Goal: Task Accomplishment & Management: Use online tool/utility

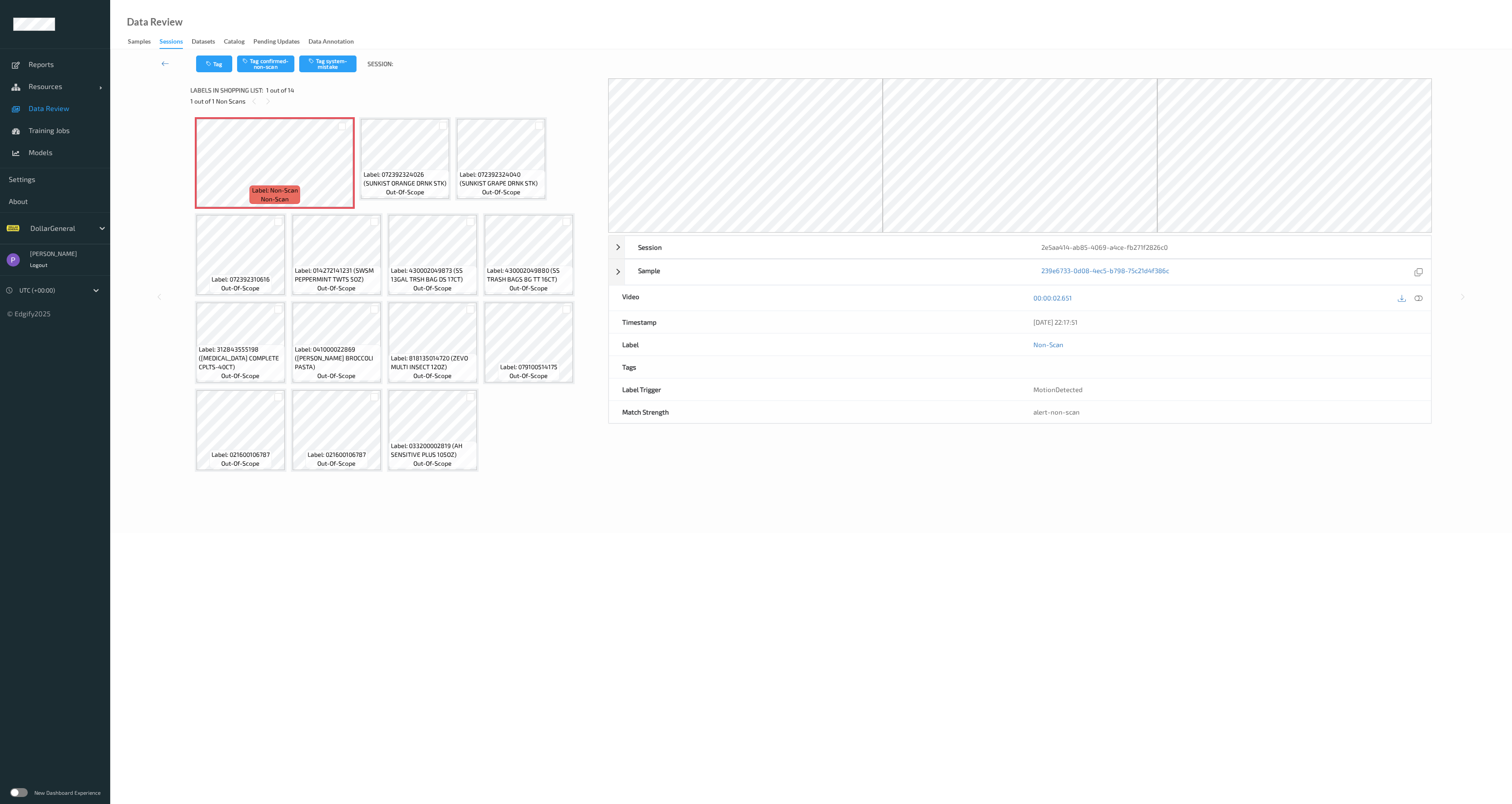
click at [1022, 383] on div "MotionDetected" at bounding box center [1226, 390] width 411 height 22
click at [1039, 384] on div "MotionDetected" at bounding box center [1226, 390] width 411 height 22
copy div "MotionDetected"
click at [169, 70] on link at bounding box center [165, 64] width 62 height 17
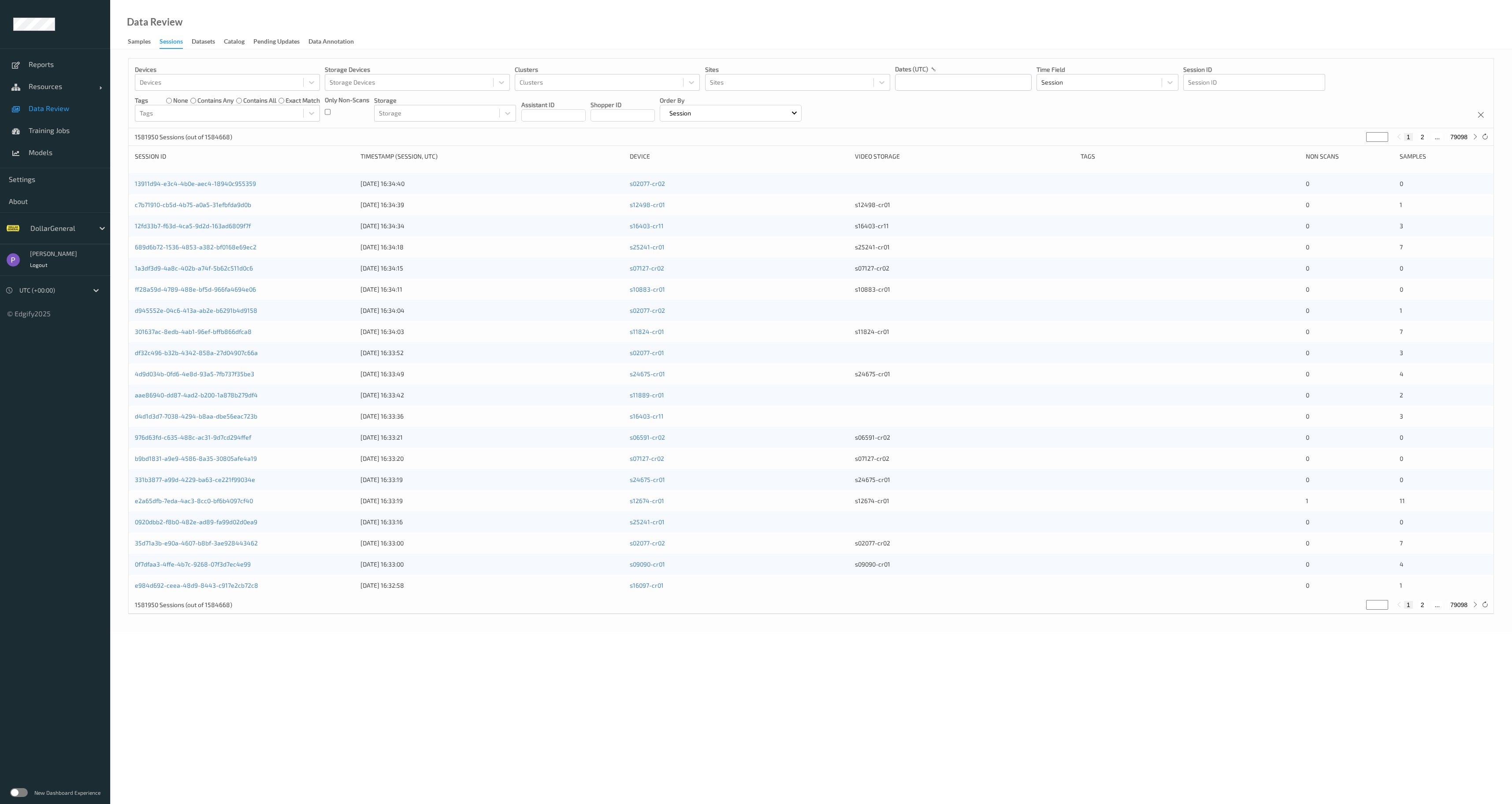
click at [471, 697] on body "Reports Resources Devices Clusters Sites Data Review Training Jobs Models Setti…" at bounding box center [756, 402] width 1512 height 804
click at [131, 44] on div "Samples" at bounding box center [139, 42] width 23 height 11
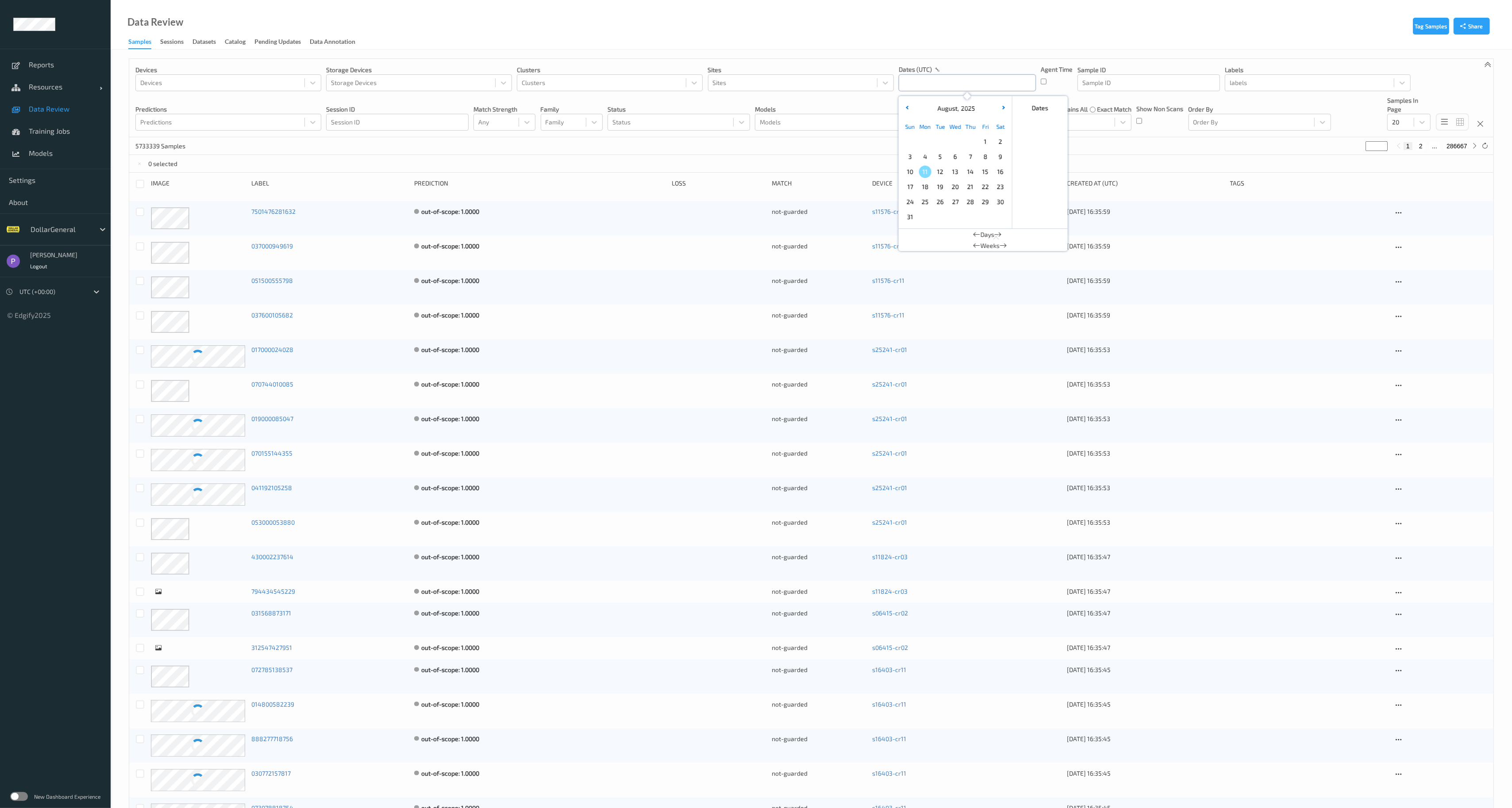
click at [900, 83] on input "text" at bounding box center [967, 83] width 137 height 17
click at [909, 109] on button "button" at bounding box center [907, 108] width 9 height 9
click at [912, 201] on span "27" at bounding box center [910, 202] width 12 height 12
click at [1000, 109] on button "button" at bounding box center [1003, 108] width 9 height 9
click at [999, 143] on span "2" at bounding box center [1000, 142] width 12 height 12
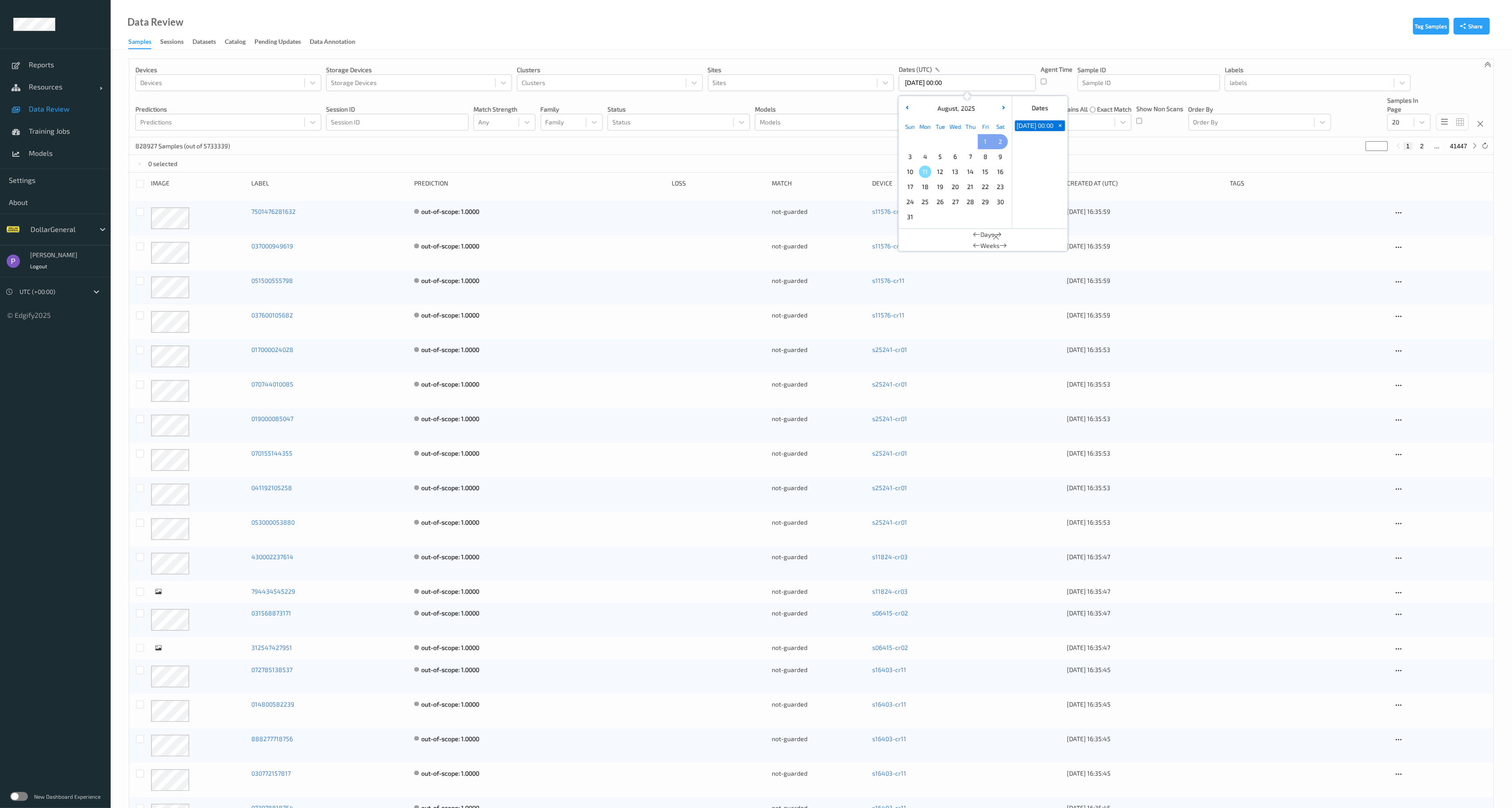
type input "27/07/2025 00:00 -> 02/08/2025 23:59"
click at [866, 141] on div "343663 Samples (out of 5733339) * 1 2 ... 17184" at bounding box center [811, 146] width 1365 height 18
click at [1228, 81] on div "labels" at bounding box center [1310, 83] width 169 height 14
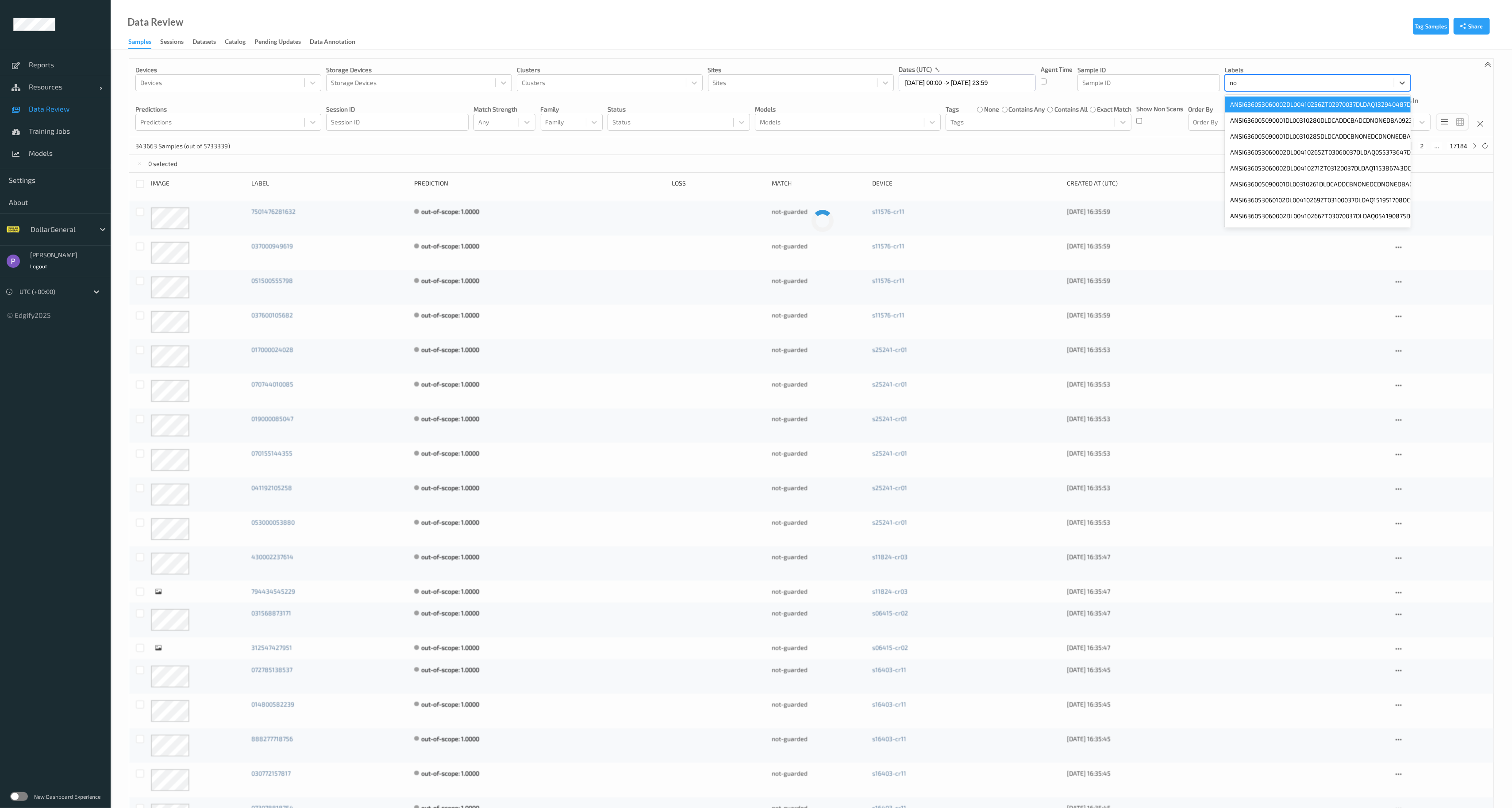
type input "n"
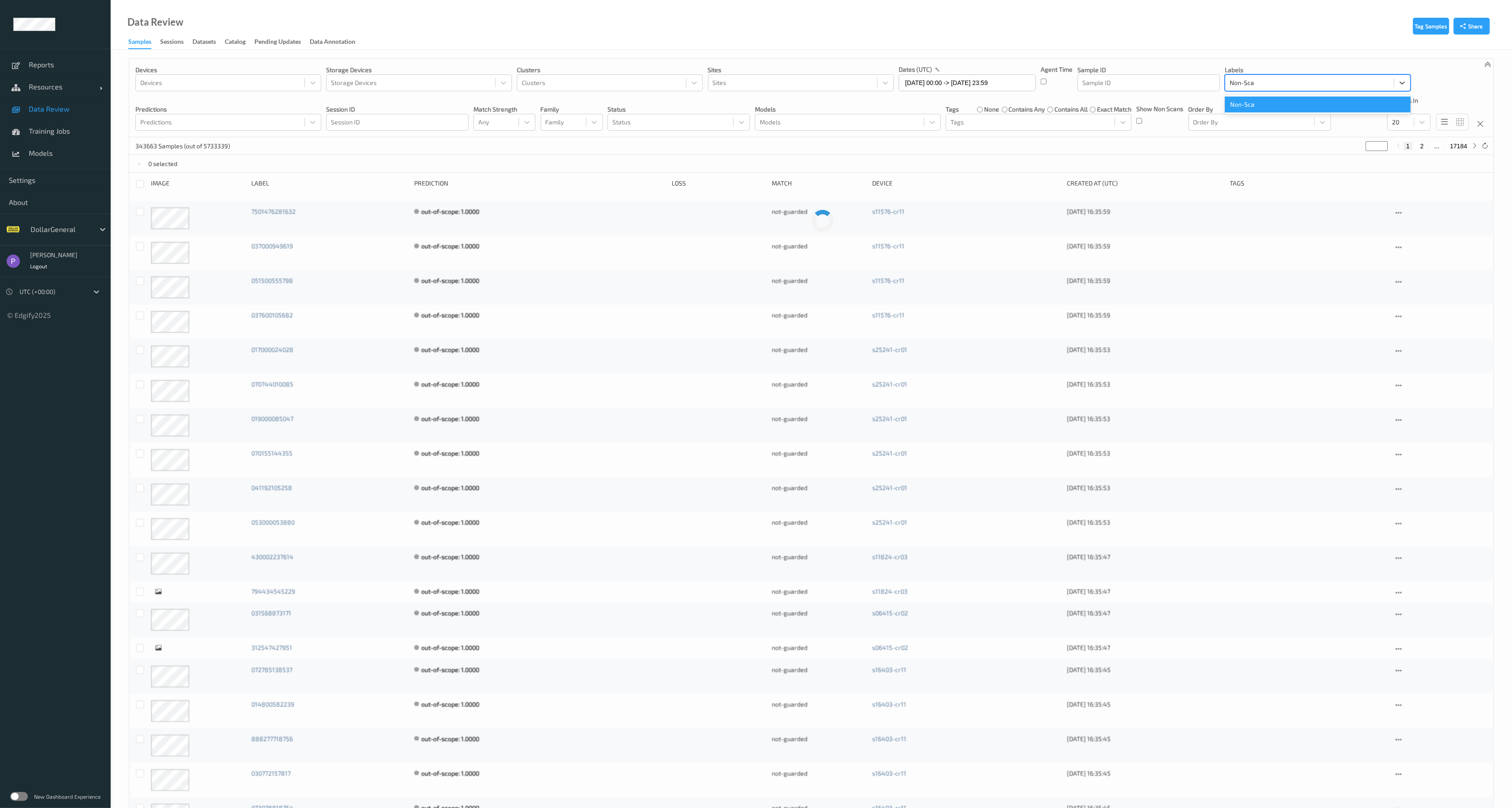
type input "Non-Scan"
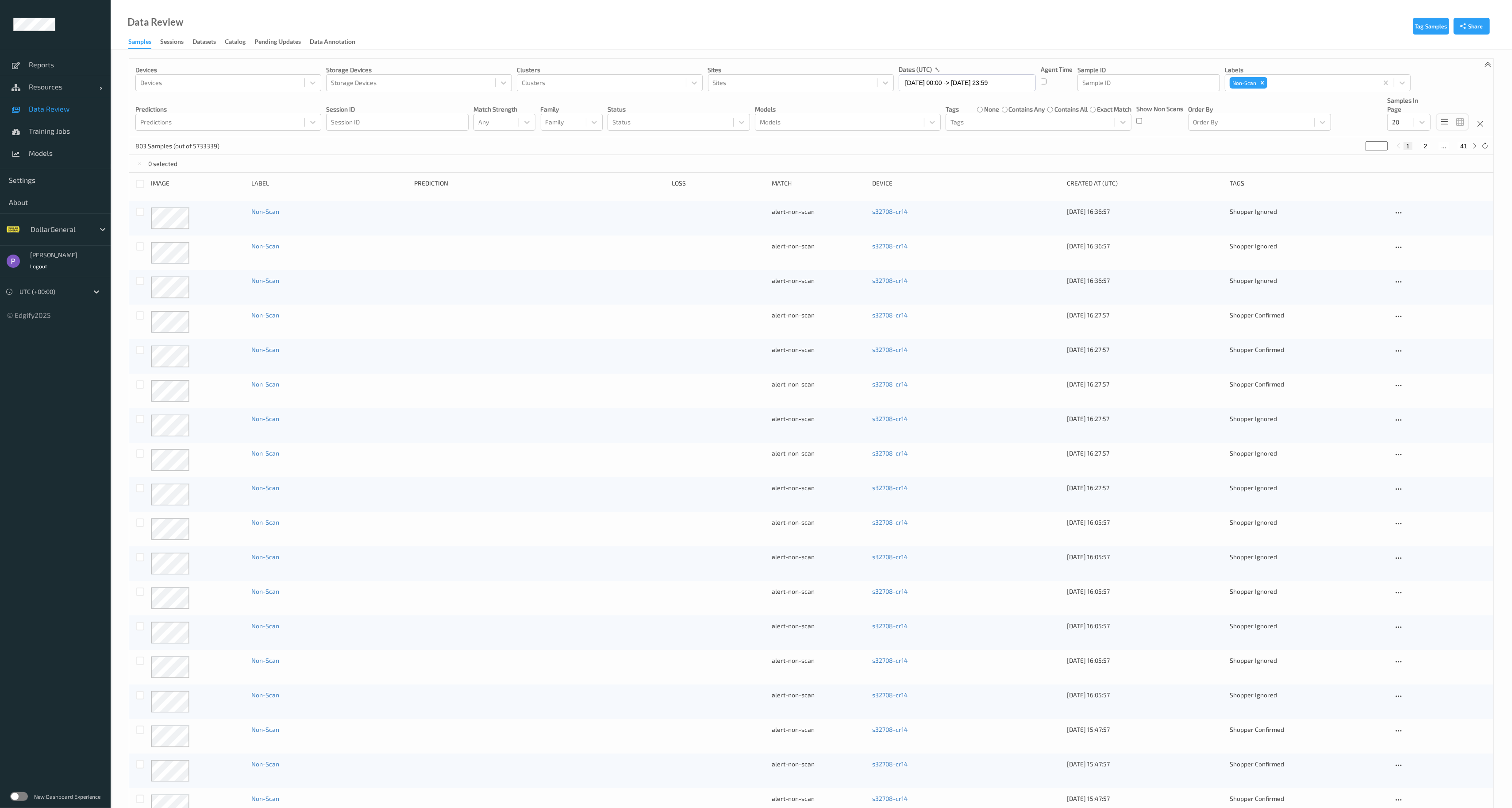
click at [984, 108] on label "none" at bounding box center [992, 109] width 15 height 9
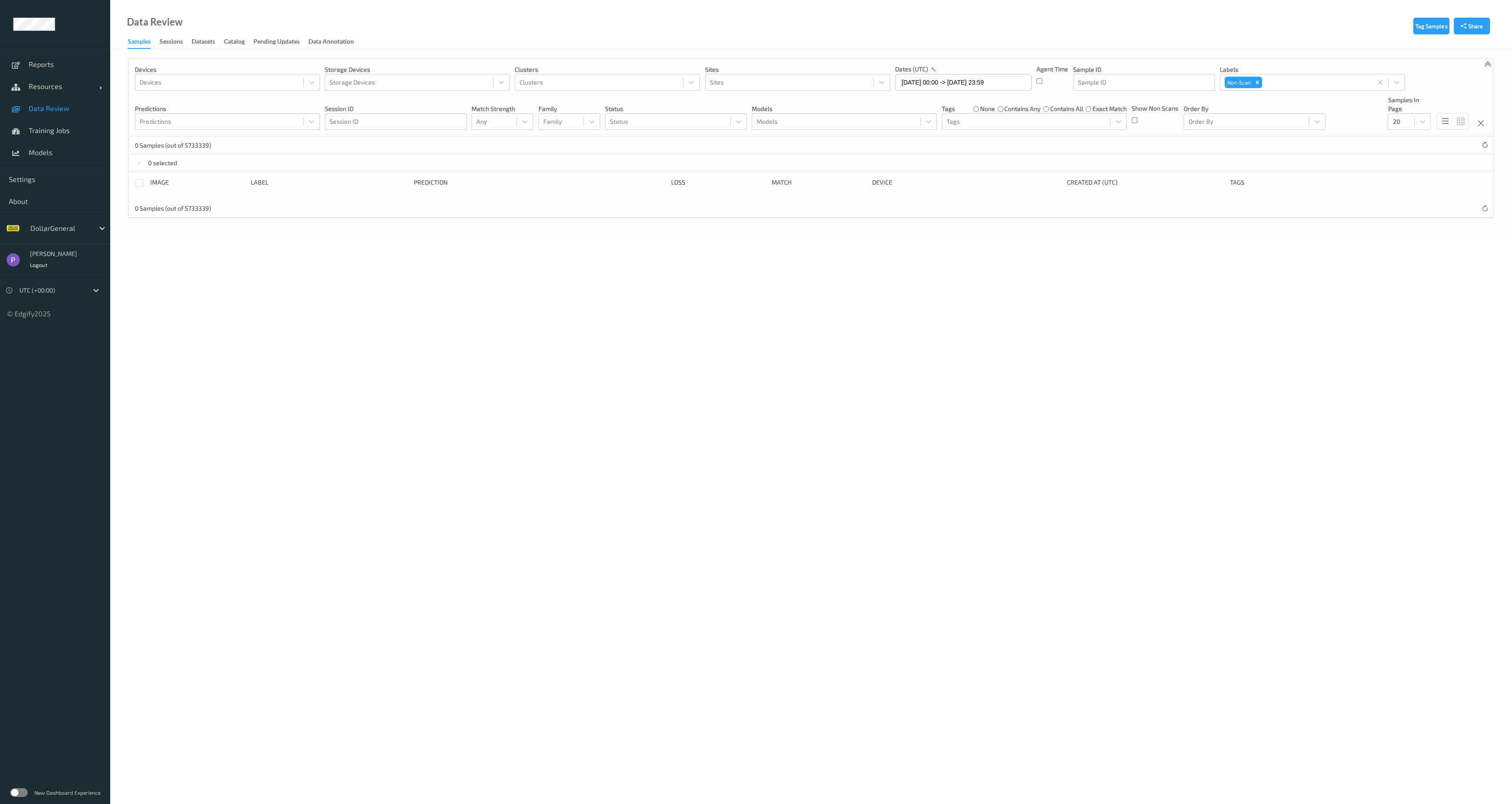
click at [1018, 110] on label "contains any" at bounding box center [1022, 109] width 36 height 9
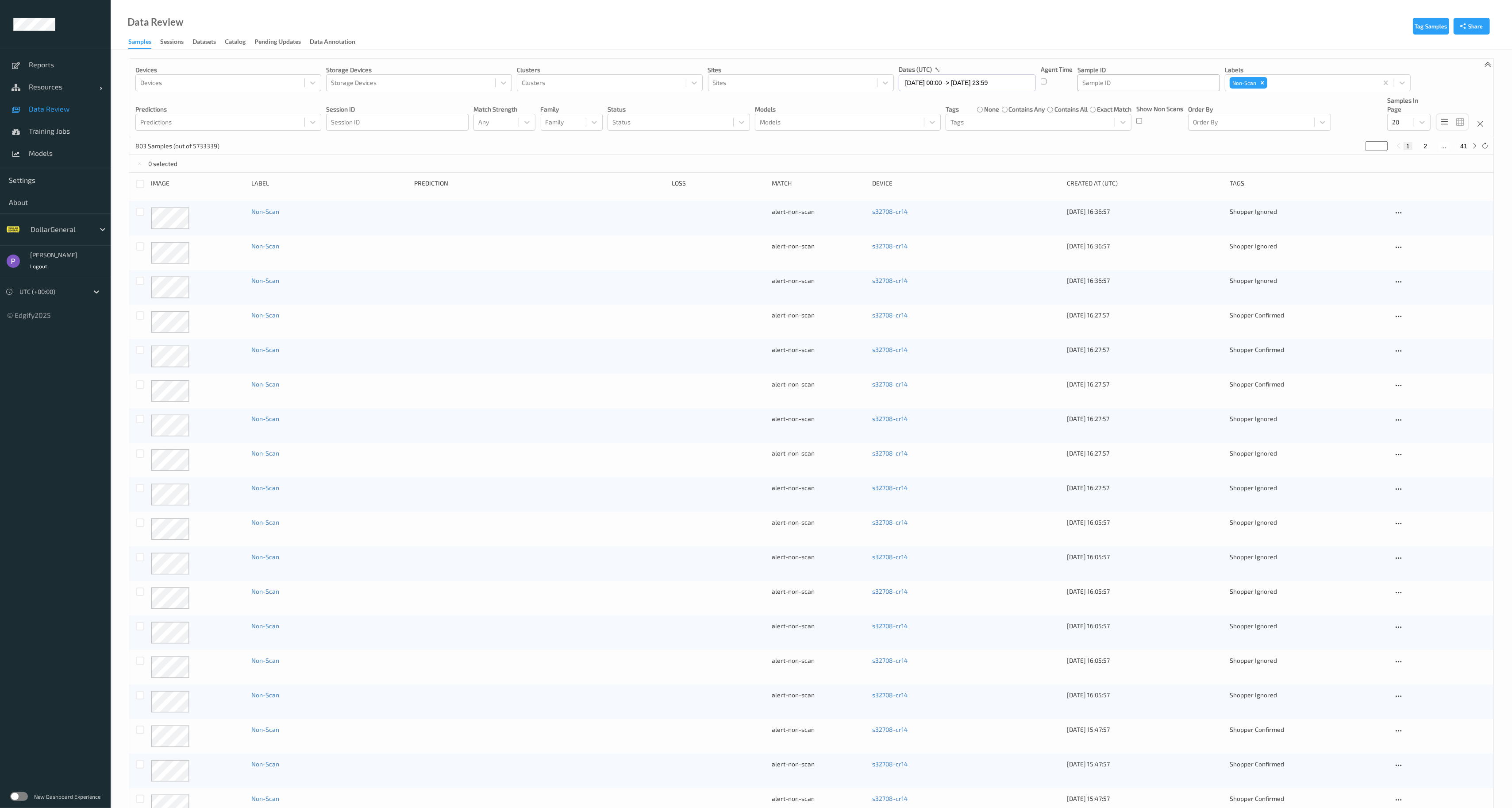
click at [1116, 83] on div at bounding box center [1148, 83] width 133 height 11
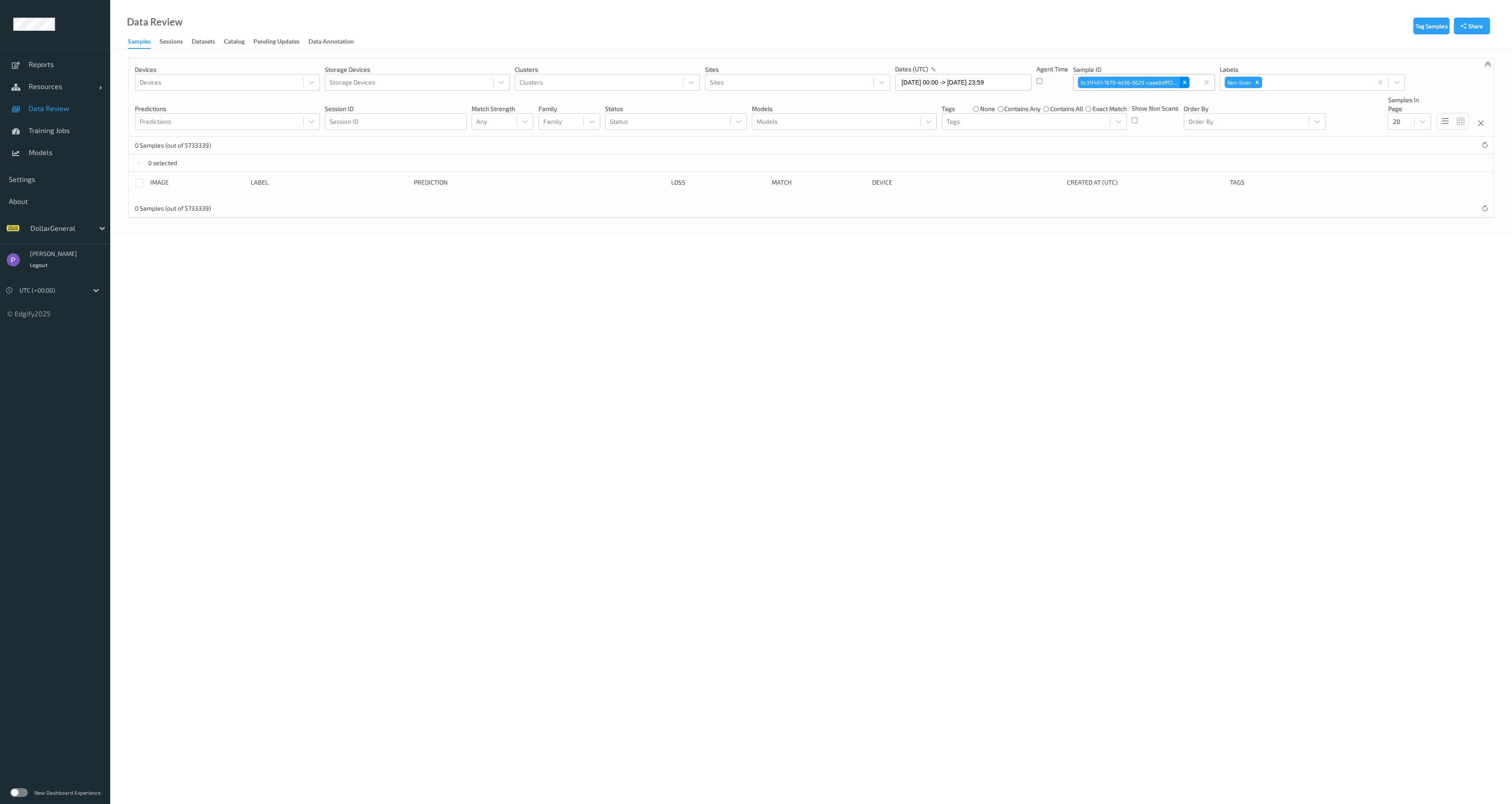
click at [1184, 77] on div "Remove 9c31f457-7670-4d36-9629-caea9dfff230" at bounding box center [1184, 83] width 10 height 12
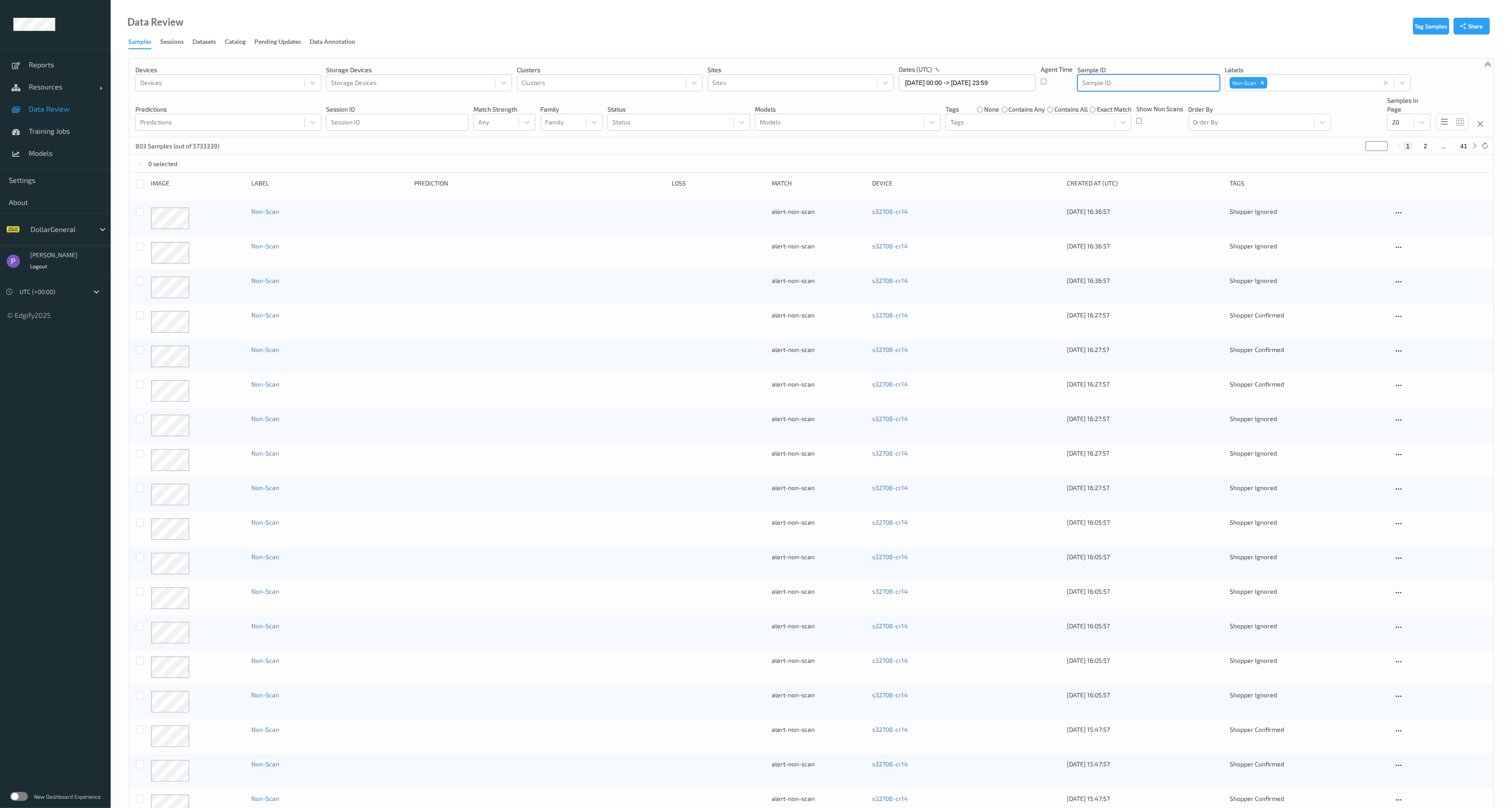
click at [70, 298] on div "UTC (+00:00)" at bounding box center [52, 292] width 74 height 14
click at [71, 311] on span "Account Time (-05:00)" at bounding box center [64, 313] width 62 height 9
click at [947, 76] on input "26/07/2025 19:00 -> 02/08/2025 18:59" at bounding box center [967, 83] width 137 height 17
click at [907, 205] on span "27" at bounding box center [910, 202] width 12 height 12
click at [999, 106] on button "button" at bounding box center [1003, 108] width 9 height 9
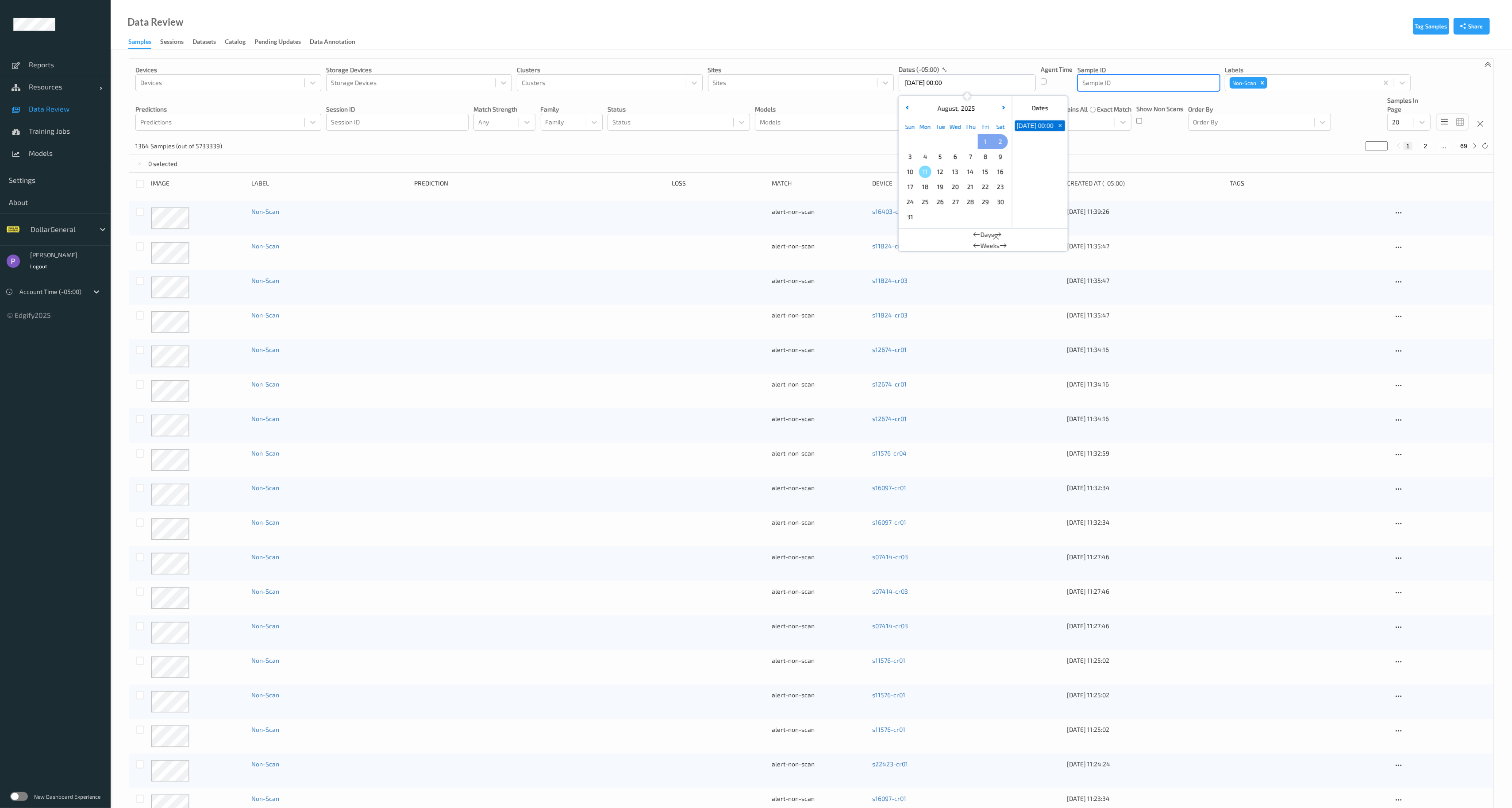
click at [1000, 146] on span "2" at bounding box center [1000, 142] width 12 height 12
type input "27/07/2025 00:00 -> 02/08/2025 23:59"
click at [859, 100] on div "Models Models" at bounding box center [848, 113] width 186 height 35
click at [984, 107] on label "none" at bounding box center [992, 109] width 15 height 9
click at [141, 182] on div at bounding box center [140, 184] width 8 height 8
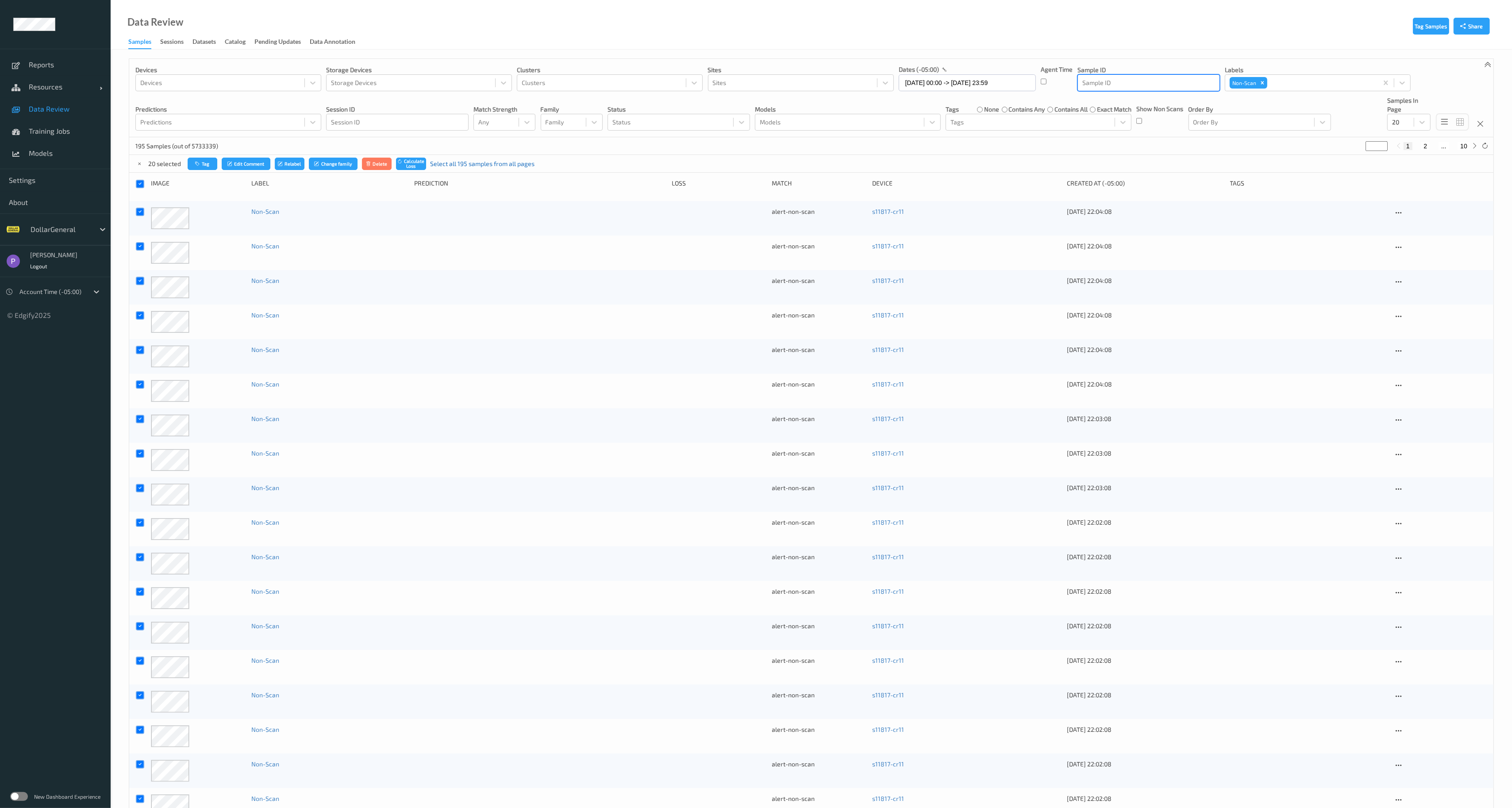
click at [475, 165] on link "Select all 195 samples from all pages" at bounding box center [483, 163] width 104 height 9
click at [383, 165] on button "Delete" at bounding box center [380, 164] width 30 height 13
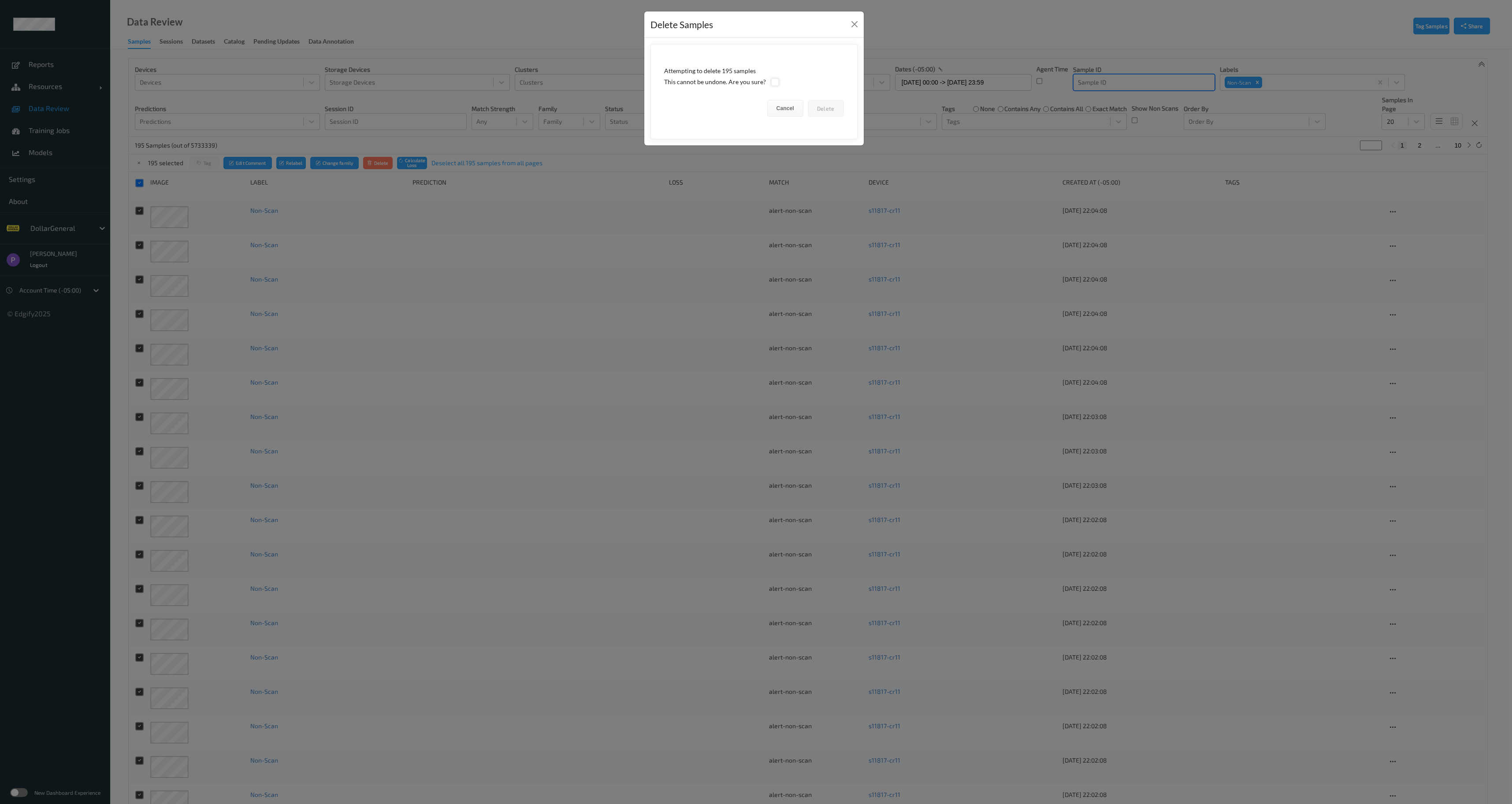
click at [771, 83] on div at bounding box center [775, 82] width 8 height 8
click at [819, 113] on button "Delete" at bounding box center [826, 108] width 36 height 17
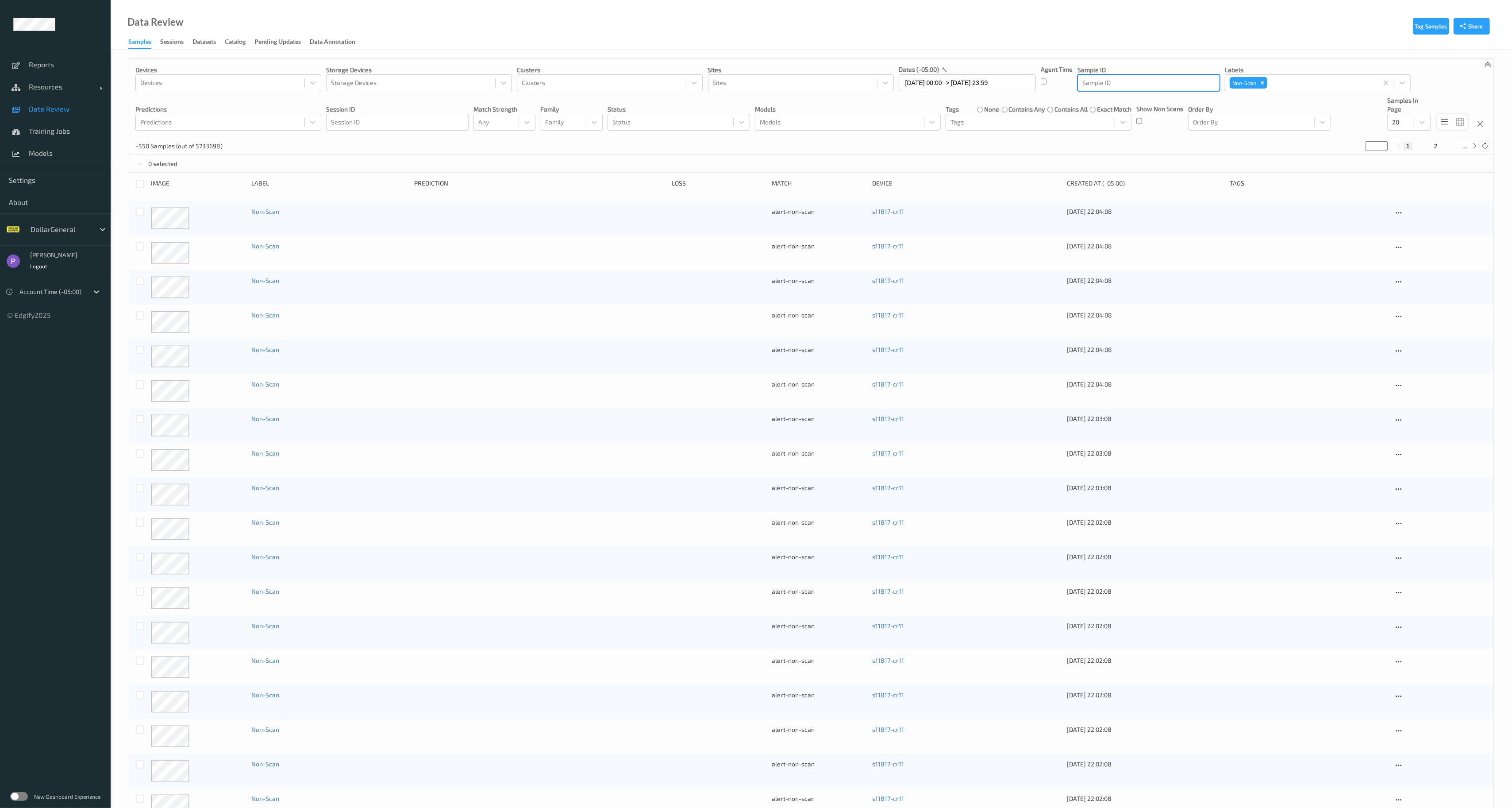
click at [1487, 146] on icon at bounding box center [1485, 146] width 6 height 6
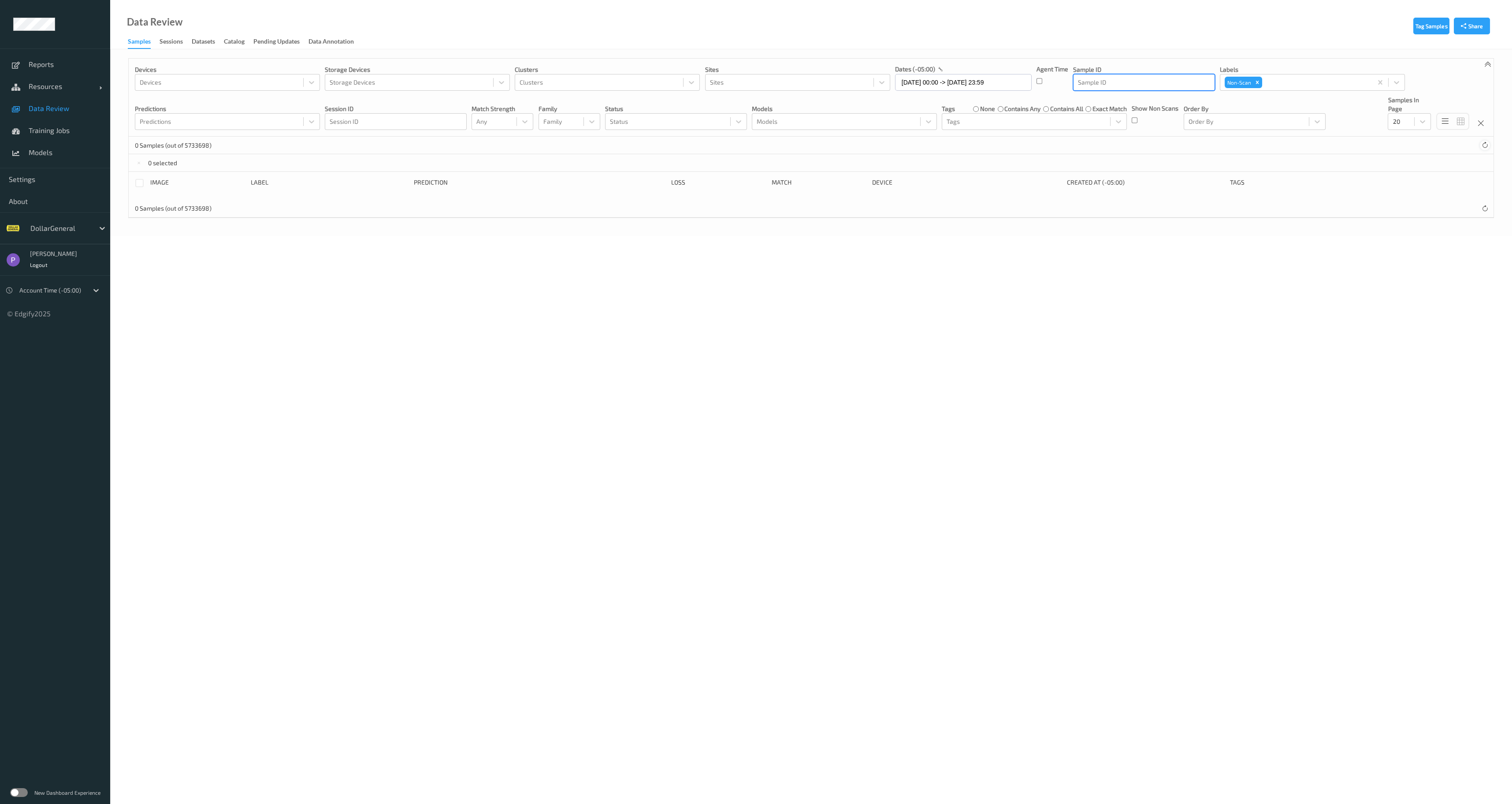
click at [1481, 145] on icon at bounding box center [1484, 145] width 6 height 6
click at [1257, 83] on icon "Remove Non-Scan" at bounding box center [1257, 82] width 6 height 6
click at [140, 164] on icon at bounding box center [139, 163] width 6 height 6
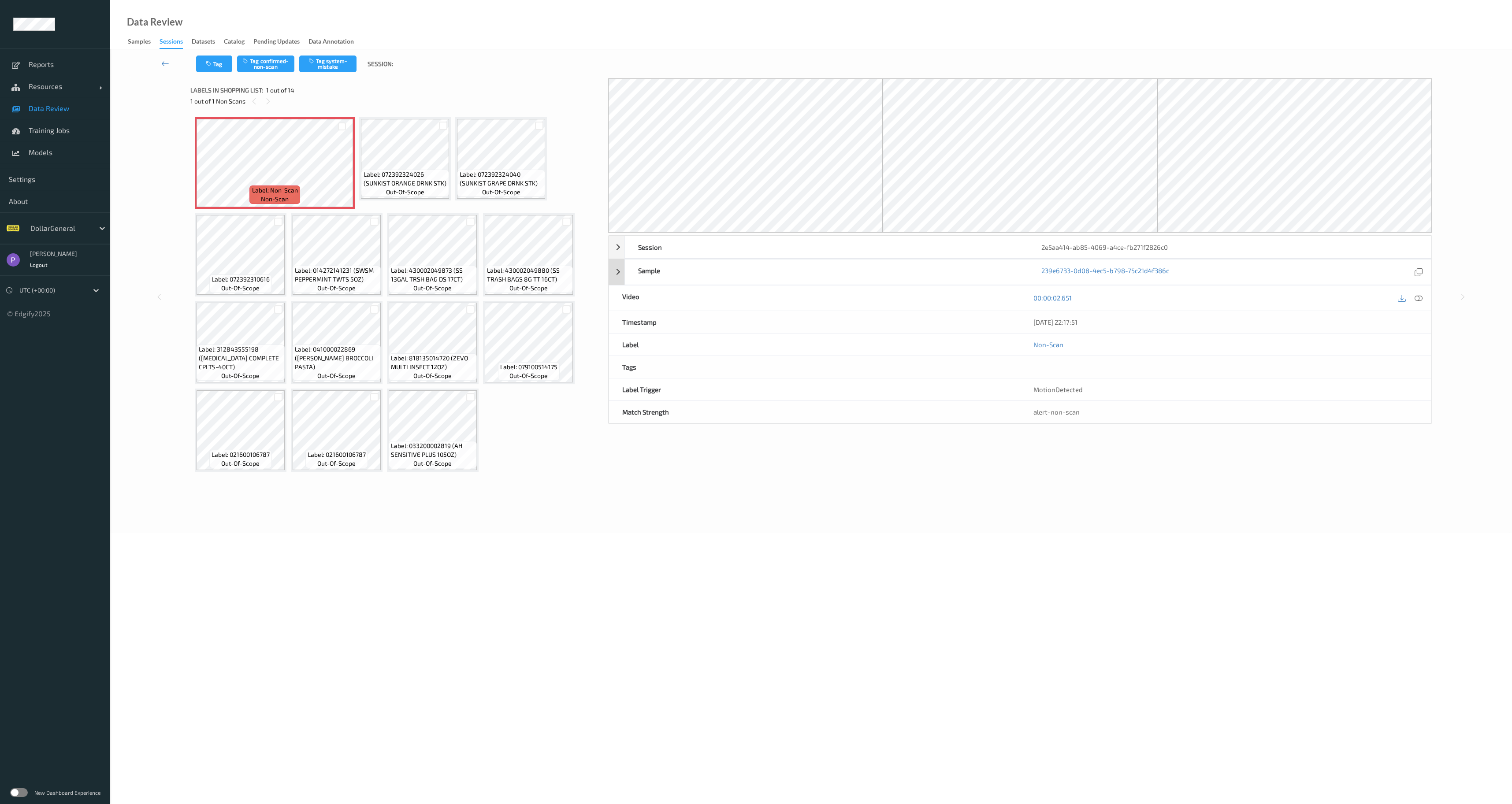
click at [931, 274] on div "Sample" at bounding box center [826, 272] width 403 height 25
drag, startPoint x: 1181, startPoint y: 279, endPoint x: 998, endPoint y: 280, distance: 183.0
click at [998, 280] on div "Sample 239e6733-0d08-4ec5-b798-75c21d4f386c" at bounding box center [1028, 272] width 807 height 26
click at [998, 280] on div "Sample" at bounding box center [826, 272] width 403 height 25
click at [340, 170] on icon at bounding box center [342, 171] width 8 height 8
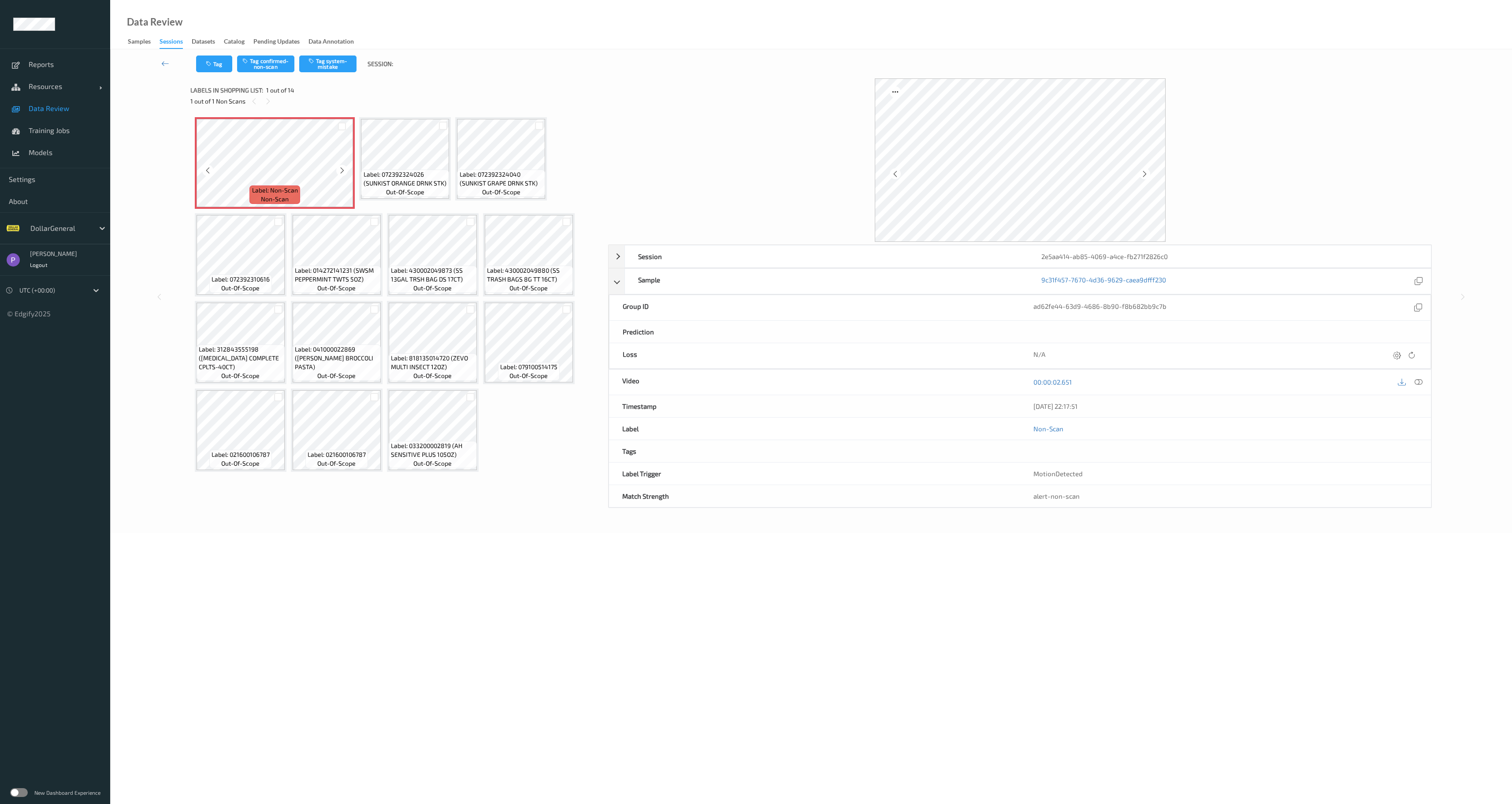
click at [340, 170] on icon at bounding box center [342, 171] width 8 height 8
click at [648, 273] on div "Sample" at bounding box center [826, 281] width 403 height 25
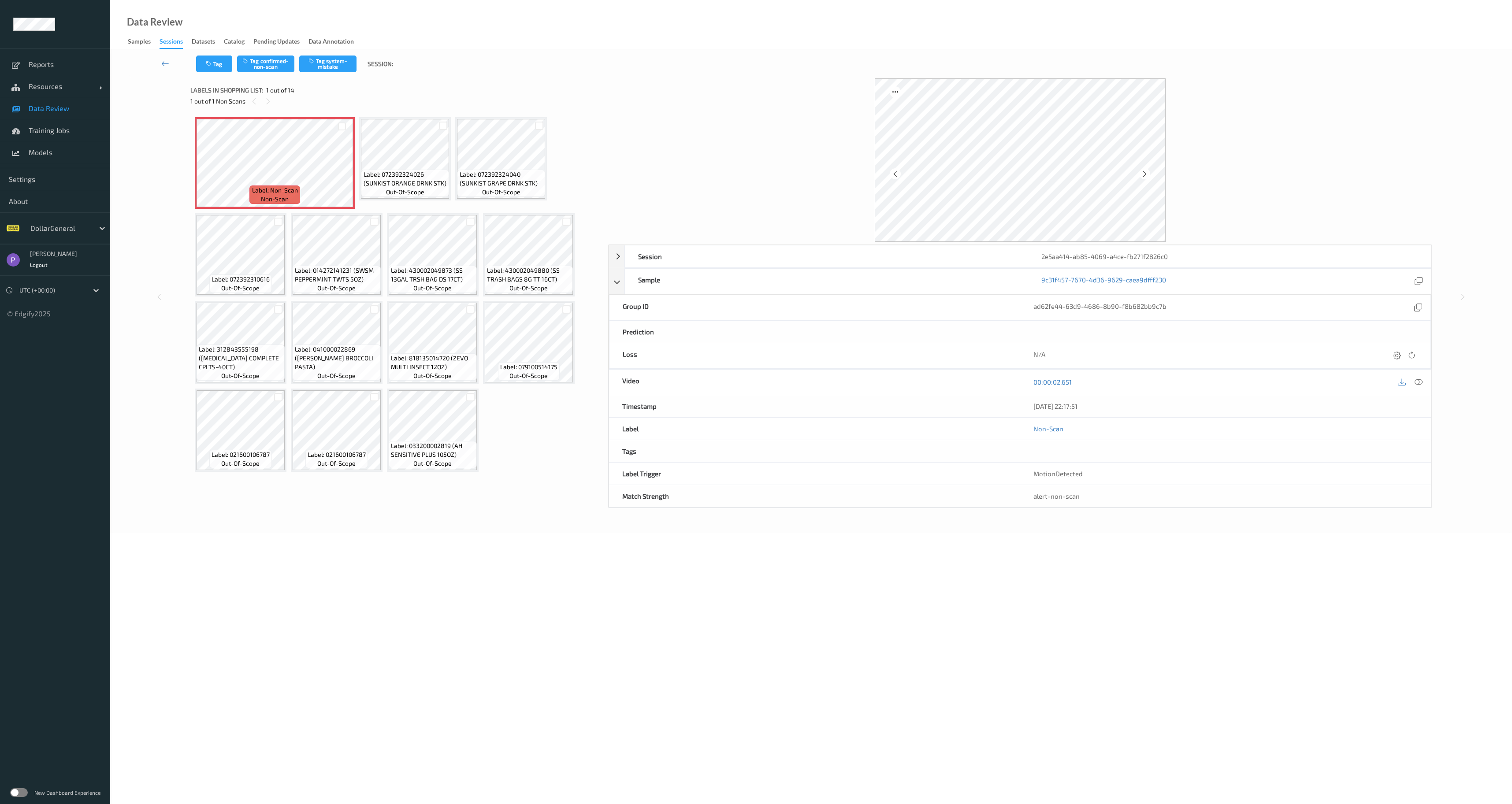
click at [1085, 305] on div "ad62fe44-63d9-4686-8b90-f8b682bb9c7b" at bounding box center [1226, 308] width 384 height 12
copy div "ad62fe44-63d9-4686-8b90-f8b682bb9c7b"
click at [993, 285] on div "Sample" at bounding box center [826, 281] width 403 height 25
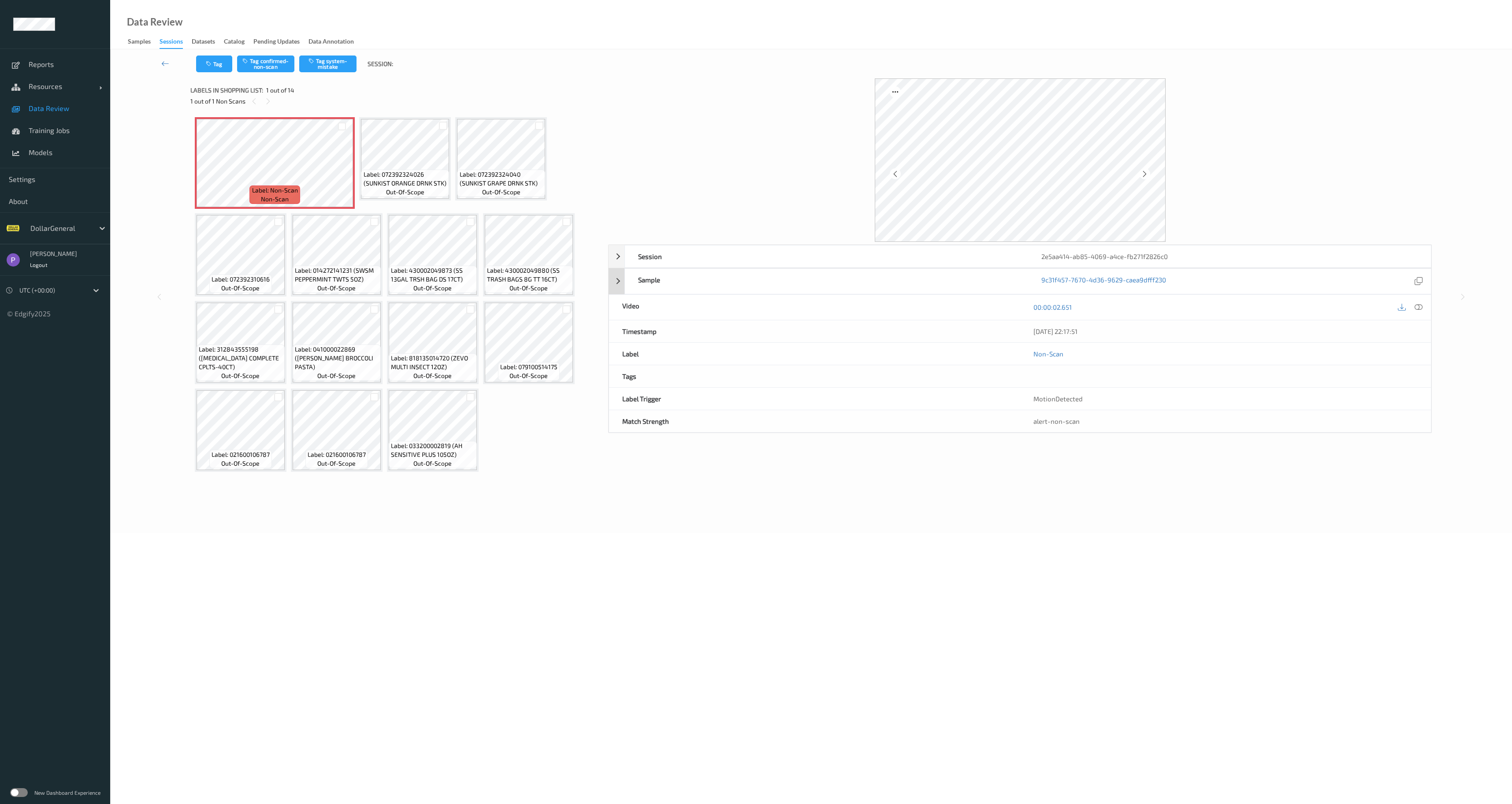
click at [1243, 281] on div "9c31f457-7670-4d36-9629-caea9dfff230" at bounding box center [1229, 281] width 376 height 12
click at [649, 75] on div "Tag Tag confirmed-non-scan Tag system-mistake Session:" at bounding box center [811, 64] width 1366 height 29
click at [1085, 259] on div "2e5aa414-ab85-4069-a4ce-fb271f2826c0" at bounding box center [1230, 256] width 403 height 22
click at [1421, 284] on icon at bounding box center [1418, 281] width 8 height 8
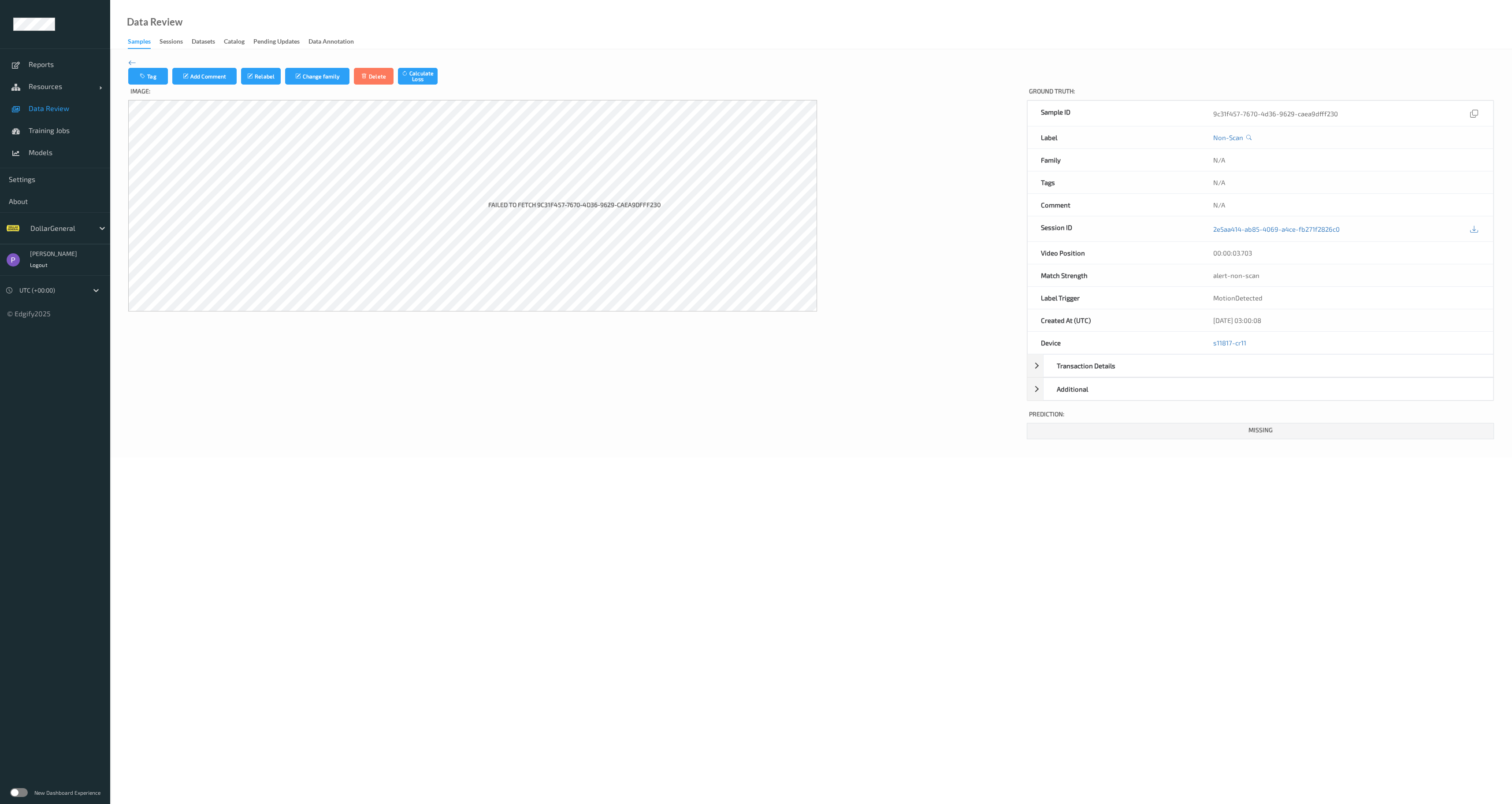
click at [1213, 112] on div "9c31f457-7670-4d36-9629-caea9dfff230" at bounding box center [1346, 113] width 266 height 12
click at [1213, 114] on div "9c31f457-7670-4d36-9629-caea9dfff230" at bounding box center [1346, 113] width 266 height 12
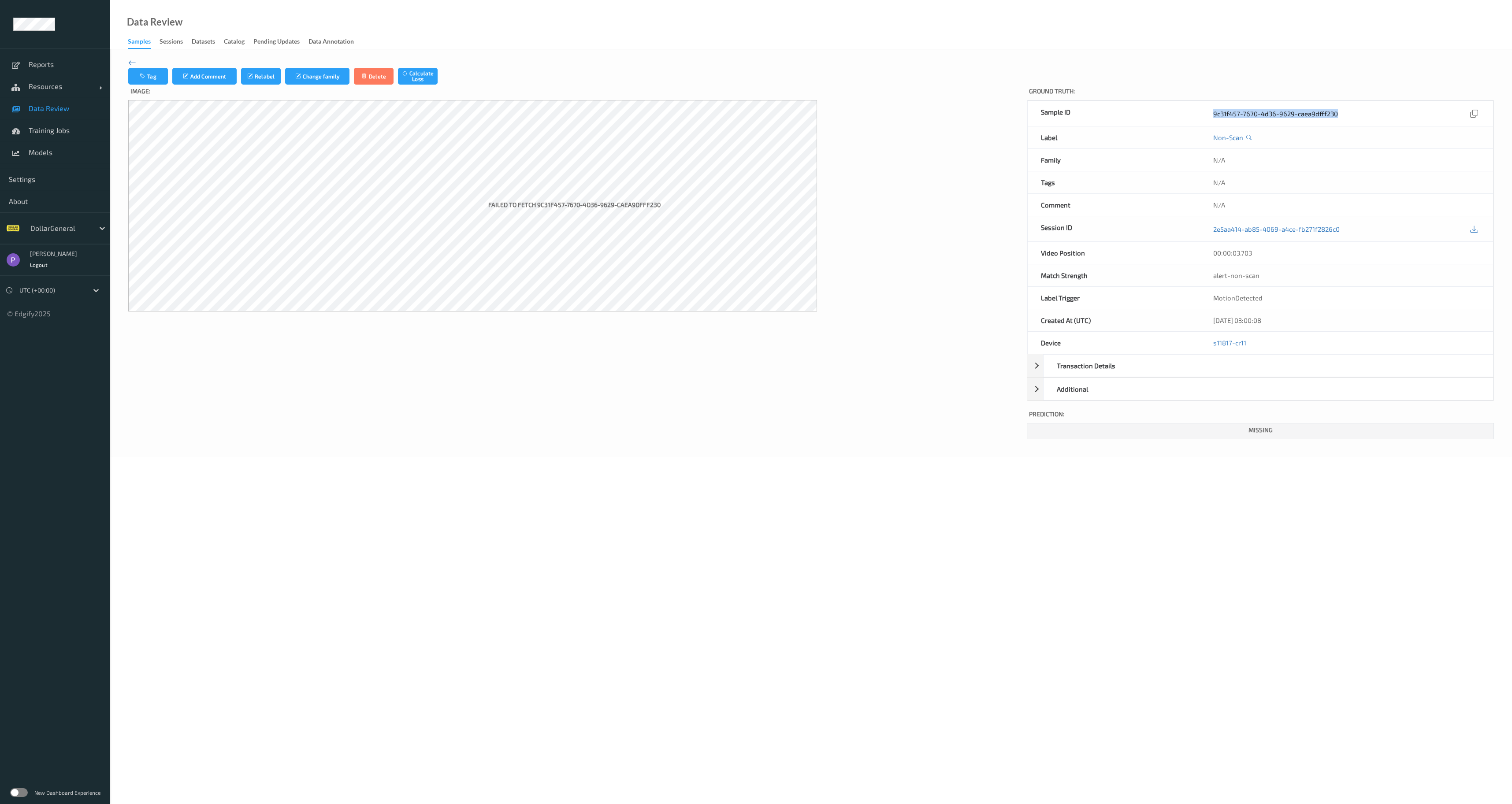
copy div "9c31f457-7670-4d36-9629-caea9dfff230"
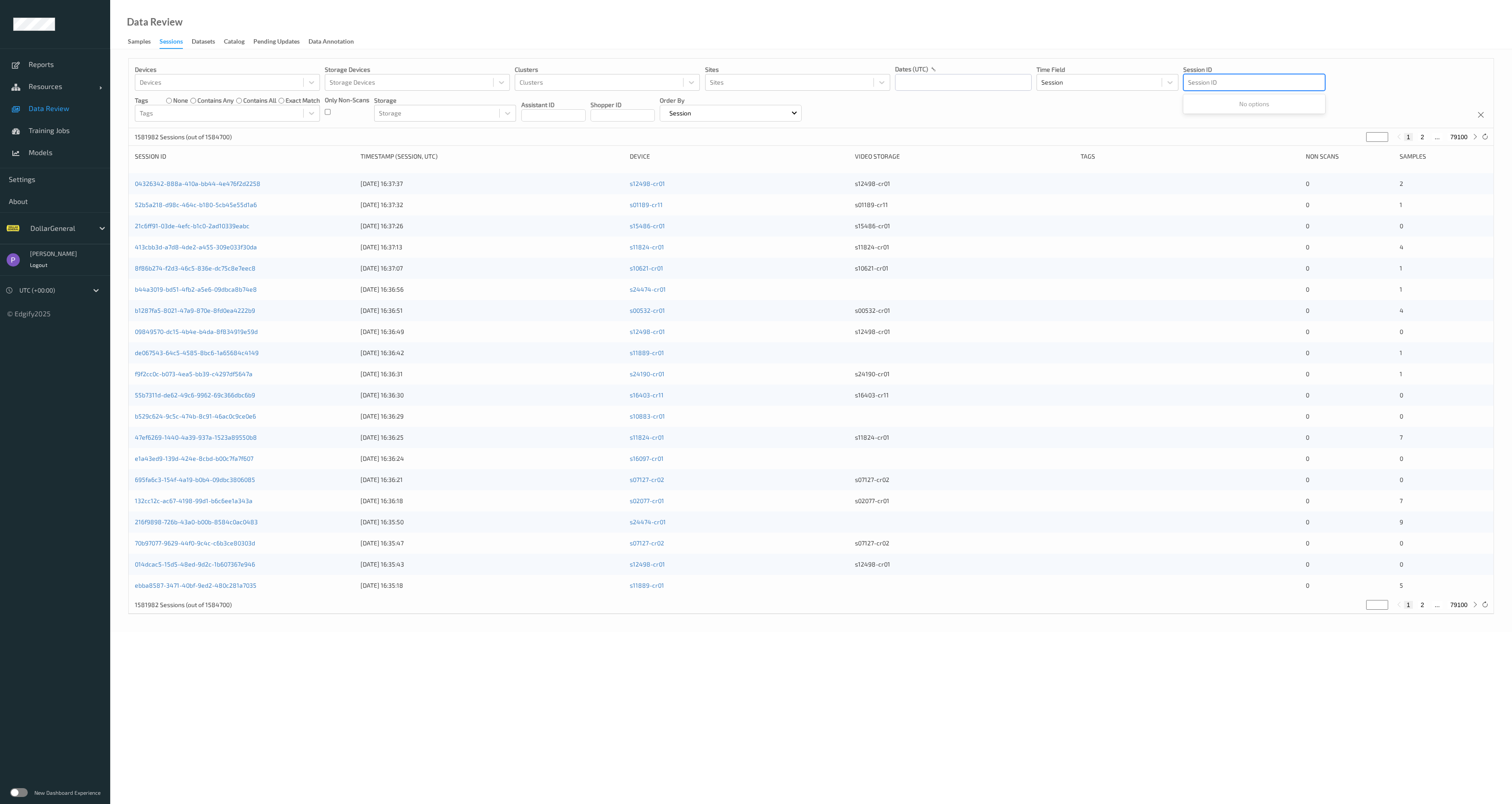
click at [1215, 90] on div "Session ID" at bounding box center [1254, 82] width 142 height 17
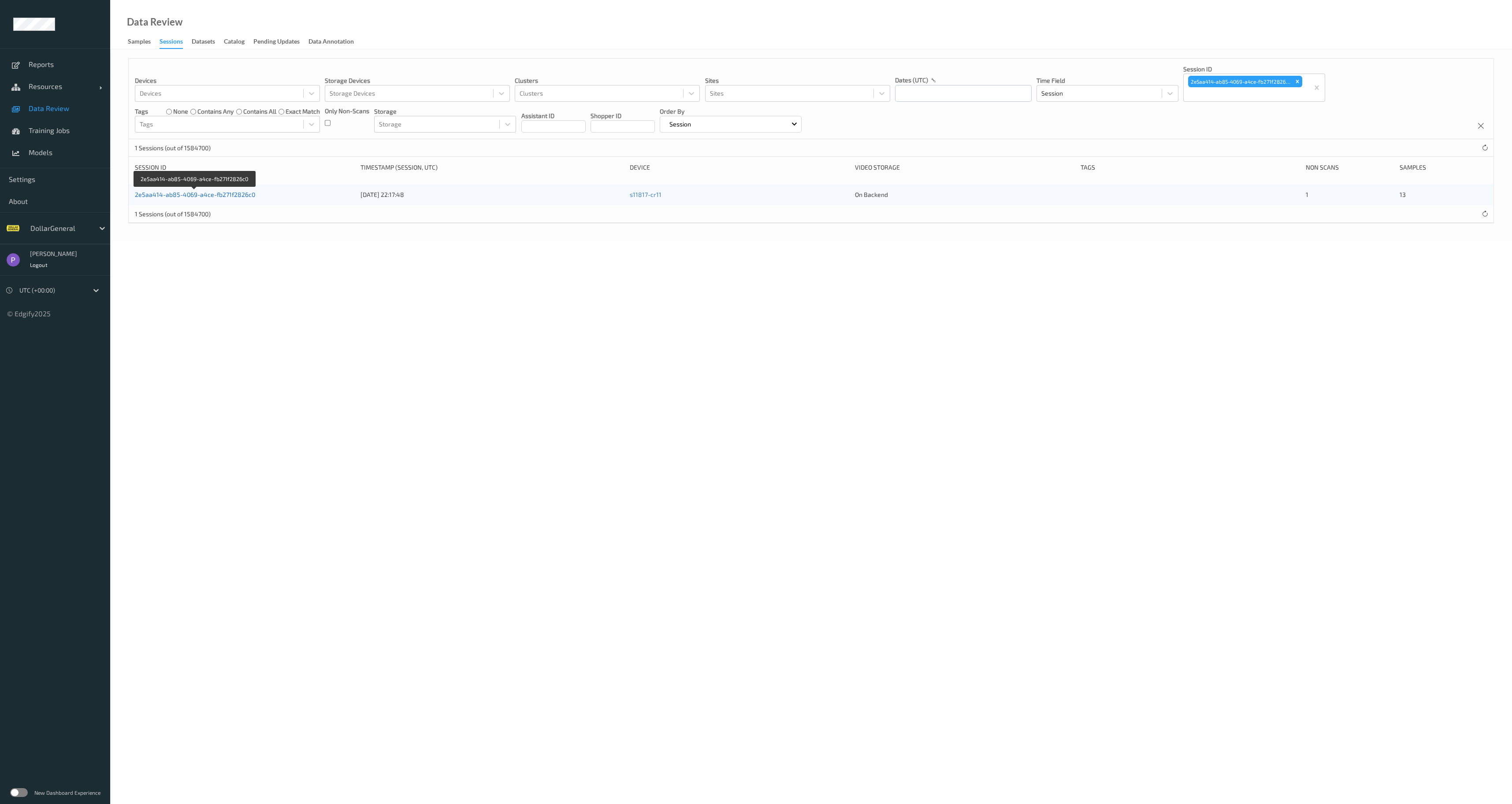
click at [237, 197] on link "2e5aa414-ab85-4069-a4ce-fb271f2826c0" at bounding box center [195, 194] width 120 height 8
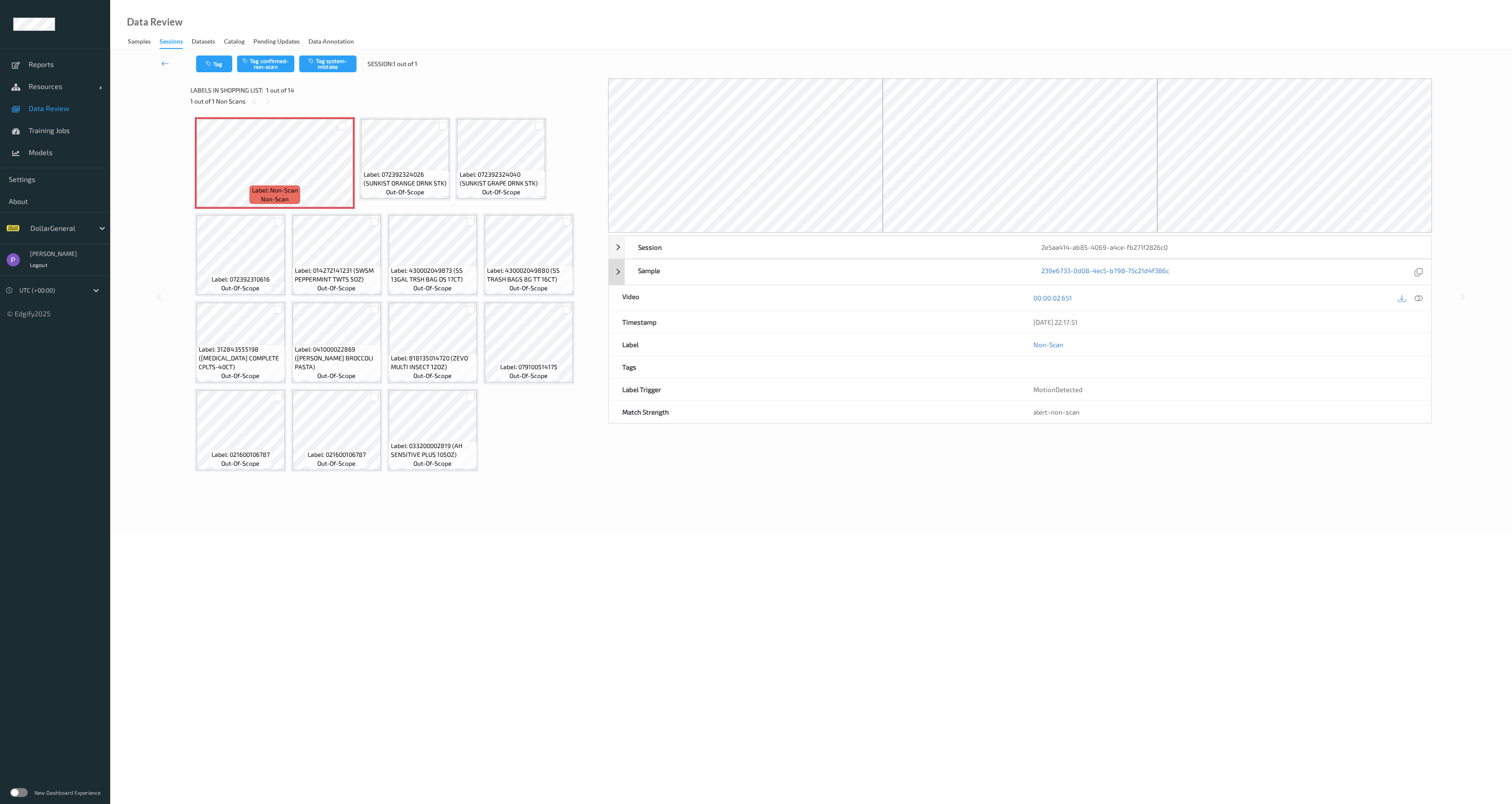
click at [716, 266] on div "Sample" at bounding box center [826, 272] width 403 height 25
click at [1091, 299] on div "ad62fe44-63d9-4686-8b90-f8b682bb9c7b" at bounding box center [1226, 299] width 384 height 12
copy div "ad62fe44-63d9-4686-8b90-f8b682bb9c7b"
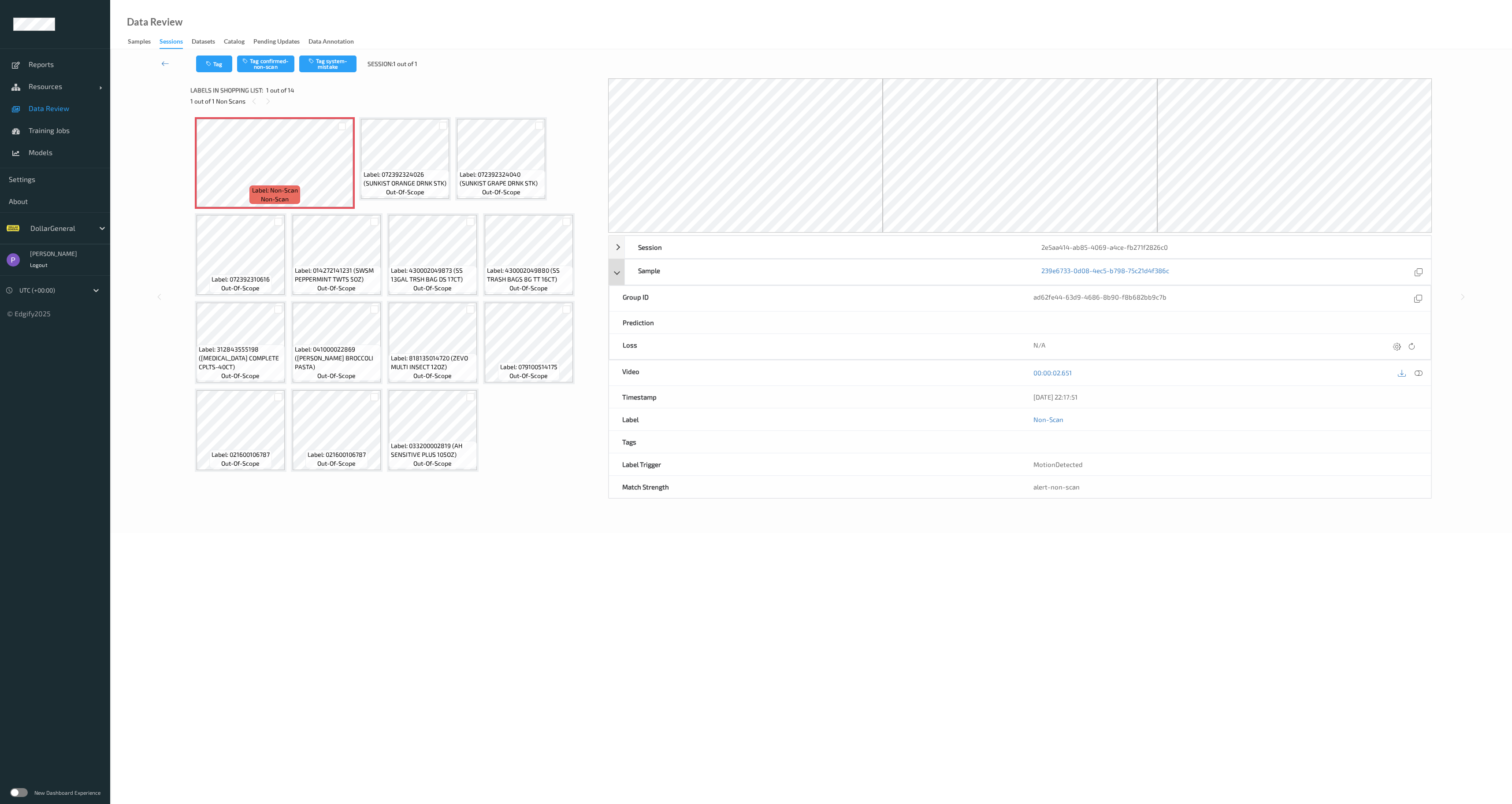
click at [727, 271] on div "Sample" at bounding box center [826, 272] width 403 height 25
click at [1420, 273] on icon at bounding box center [1419, 272] width 8 height 8
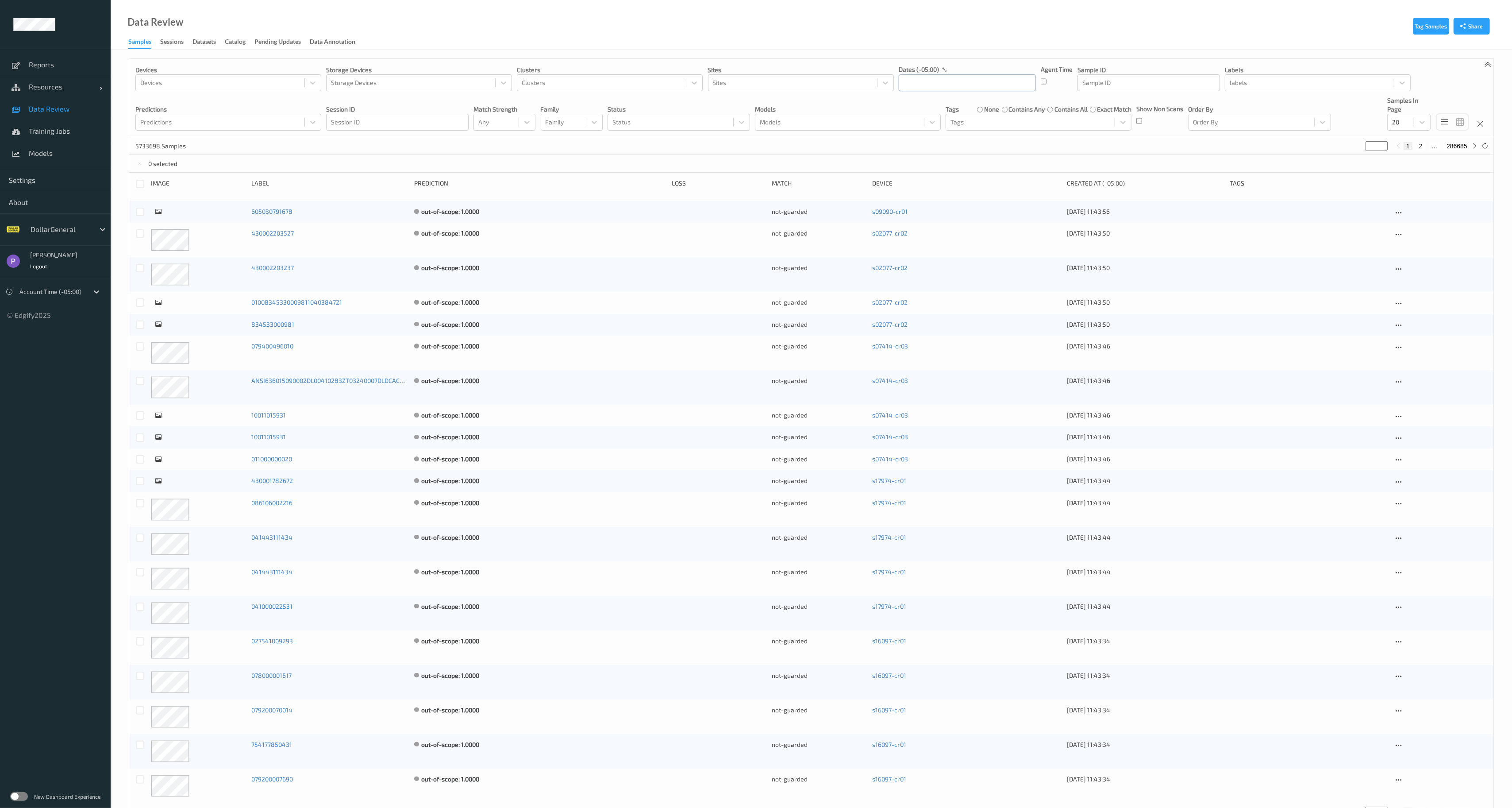
click at [990, 88] on input "text" at bounding box center [967, 83] width 137 height 17
click at [909, 109] on button "button" at bounding box center [907, 108] width 9 height 9
click at [915, 201] on span "27" at bounding box center [910, 202] width 12 height 12
click at [1004, 110] on button "button" at bounding box center [1003, 108] width 9 height 9
click at [1000, 144] on span "2" at bounding box center [1000, 142] width 12 height 12
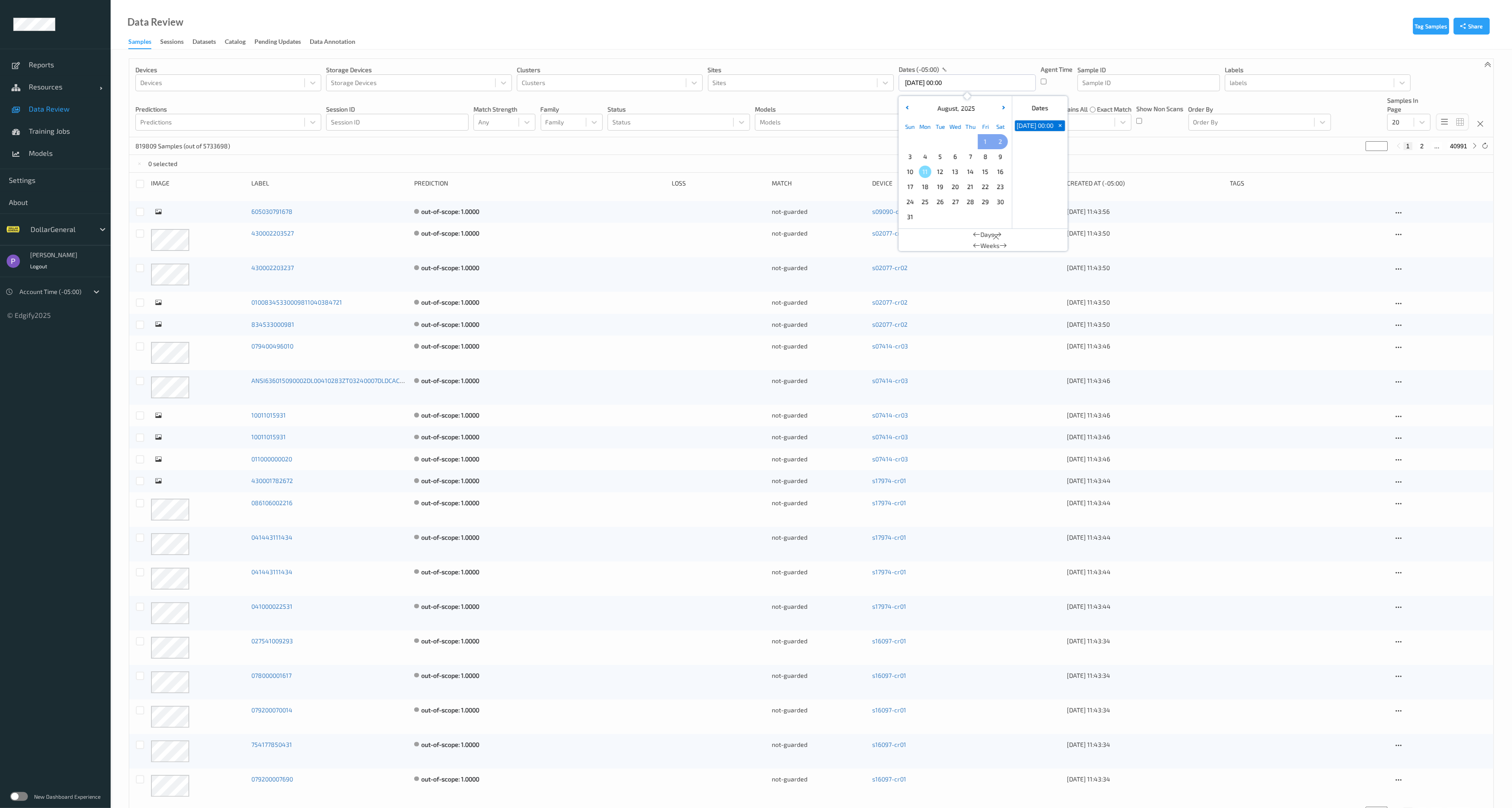
type input "27/07/2025 00:00 -> 02/08/2025 23:59"
click at [852, 141] on div "385378 Samples (out of 5733698) * 1 2 ... 19269" at bounding box center [811, 146] width 1365 height 18
click at [1, 42] on div "Reports Resources Devices Clusters Sites Data Review Training Jobs Models Setti…" at bounding box center [55, 160] width 111 height 320
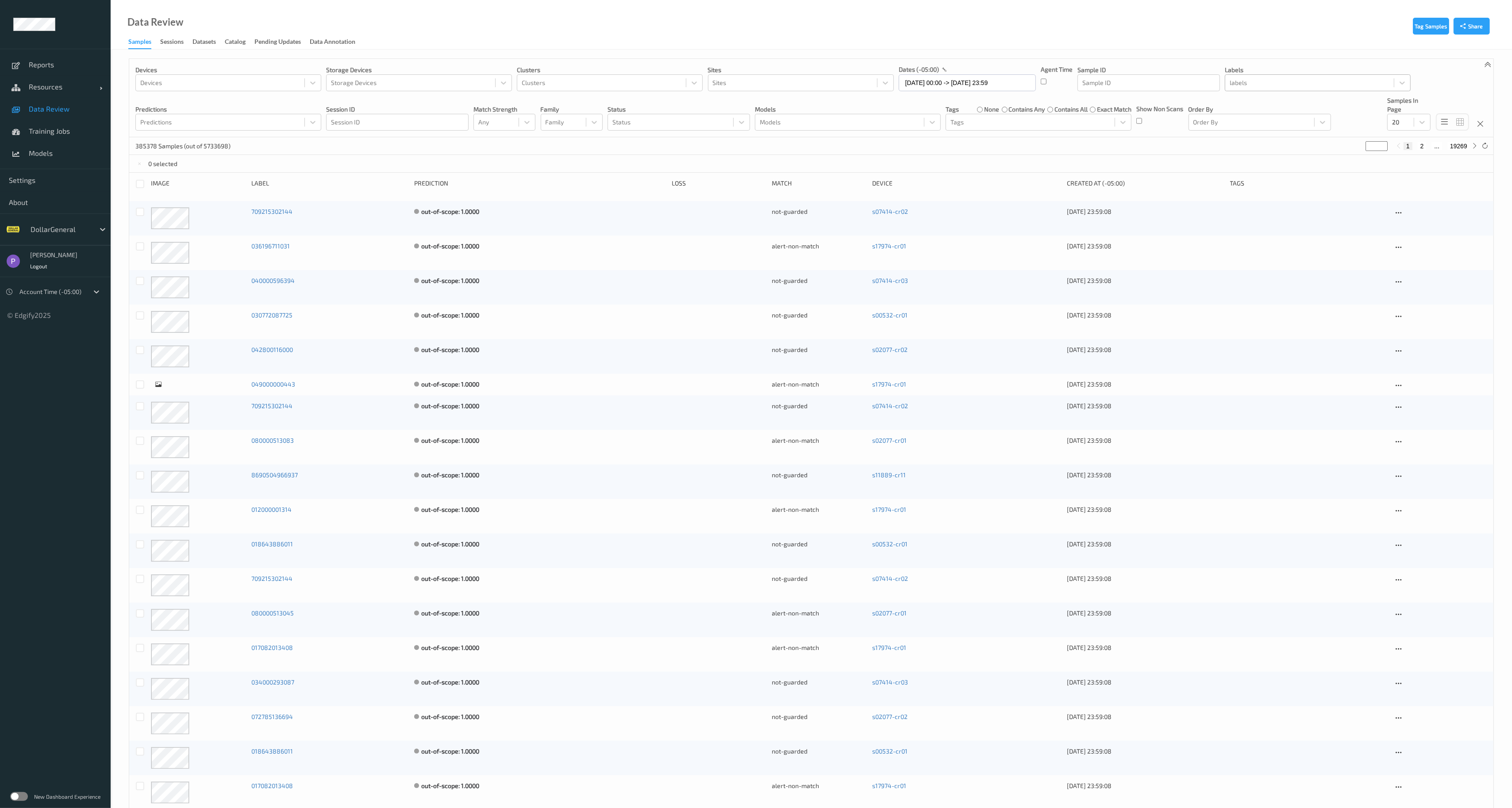
click at [1250, 82] on div at bounding box center [1309, 83] width 160 height 11
type input "Non-Scan"
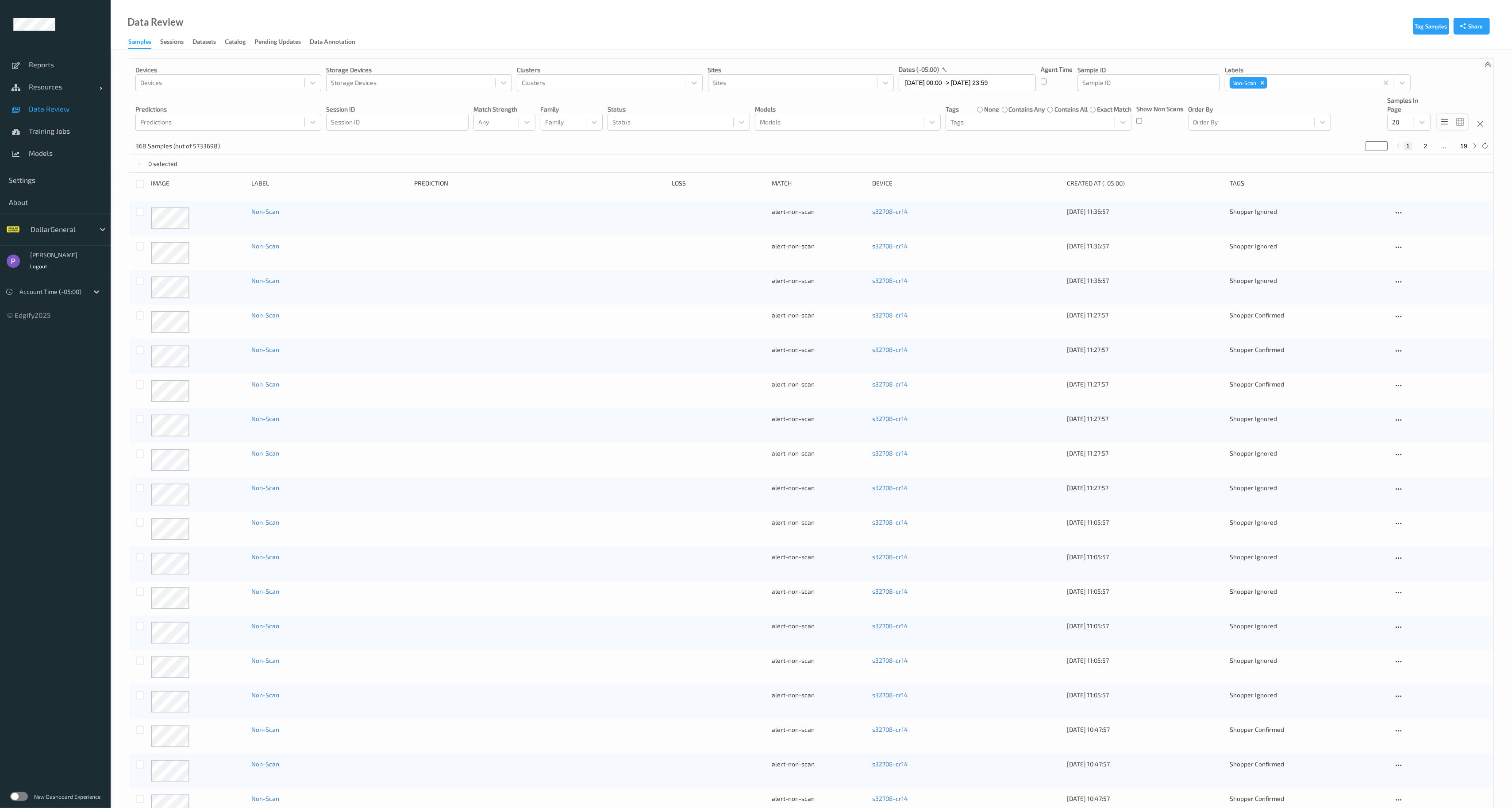
click at [987, 109] on label "none" at bounding box center [992, 109] width 15 height 9
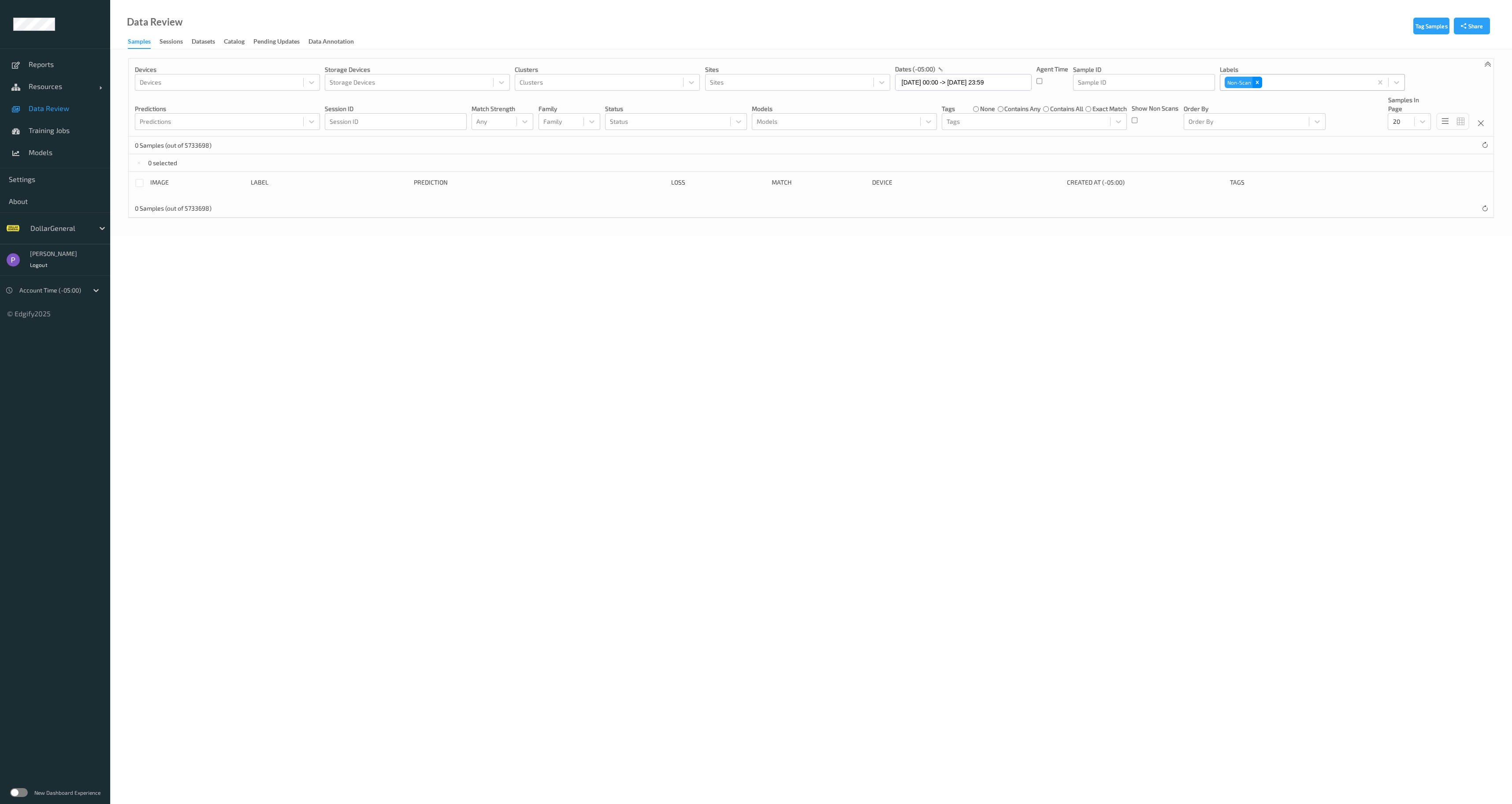
click at [1257, 80] on icon "Remove Non-Scan" at bounding box center [1257, 82] width 6 height 6
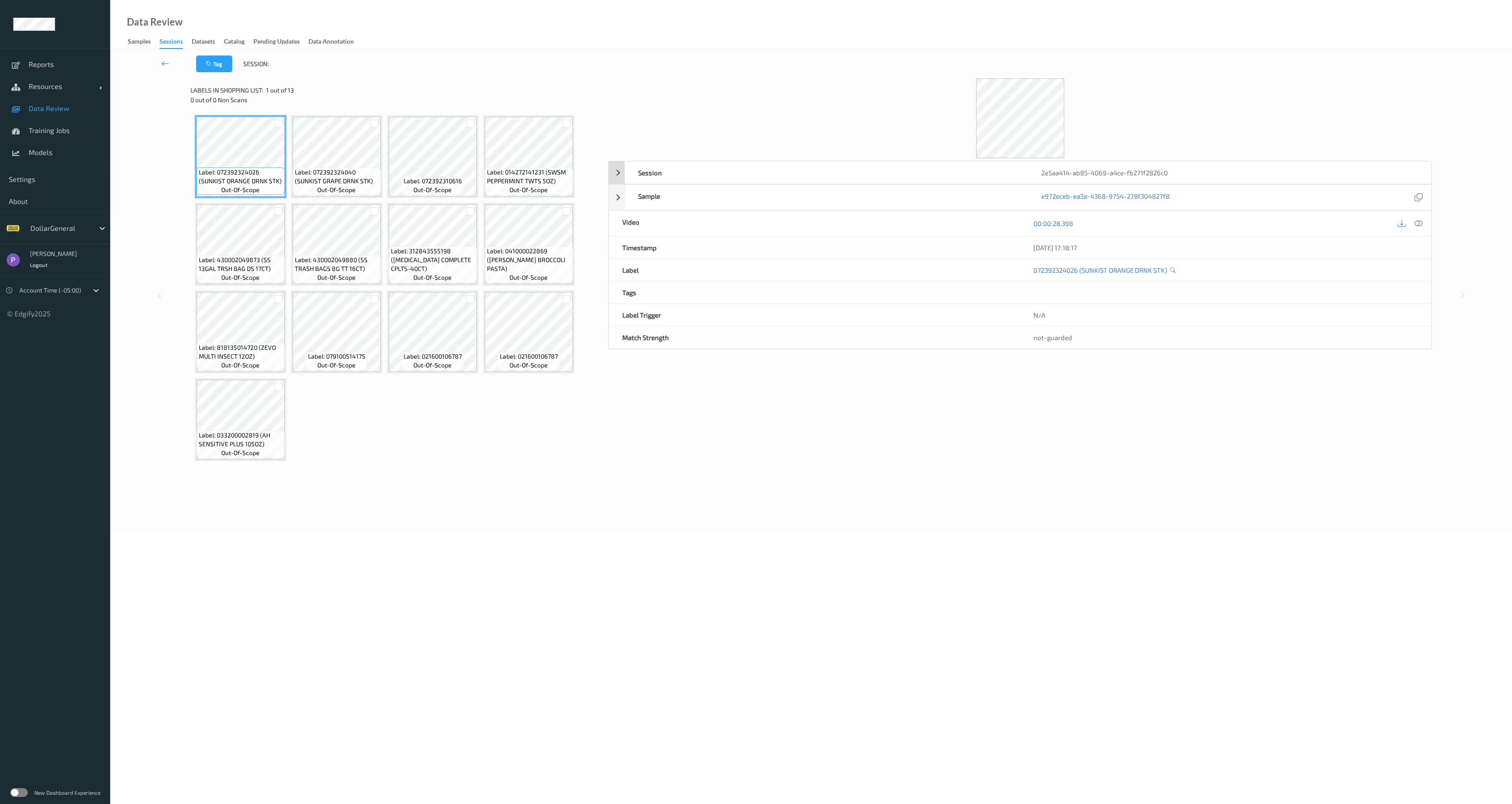
click at [986, 180] on div "Session" at bounding box center [826, 173] width 403 height 22
click at [1416, 197] on icon at bounding box center [1418, 198] width 8 height 8
click at [160, 67] on link at bounding box center [165, 64] width 62 height 17
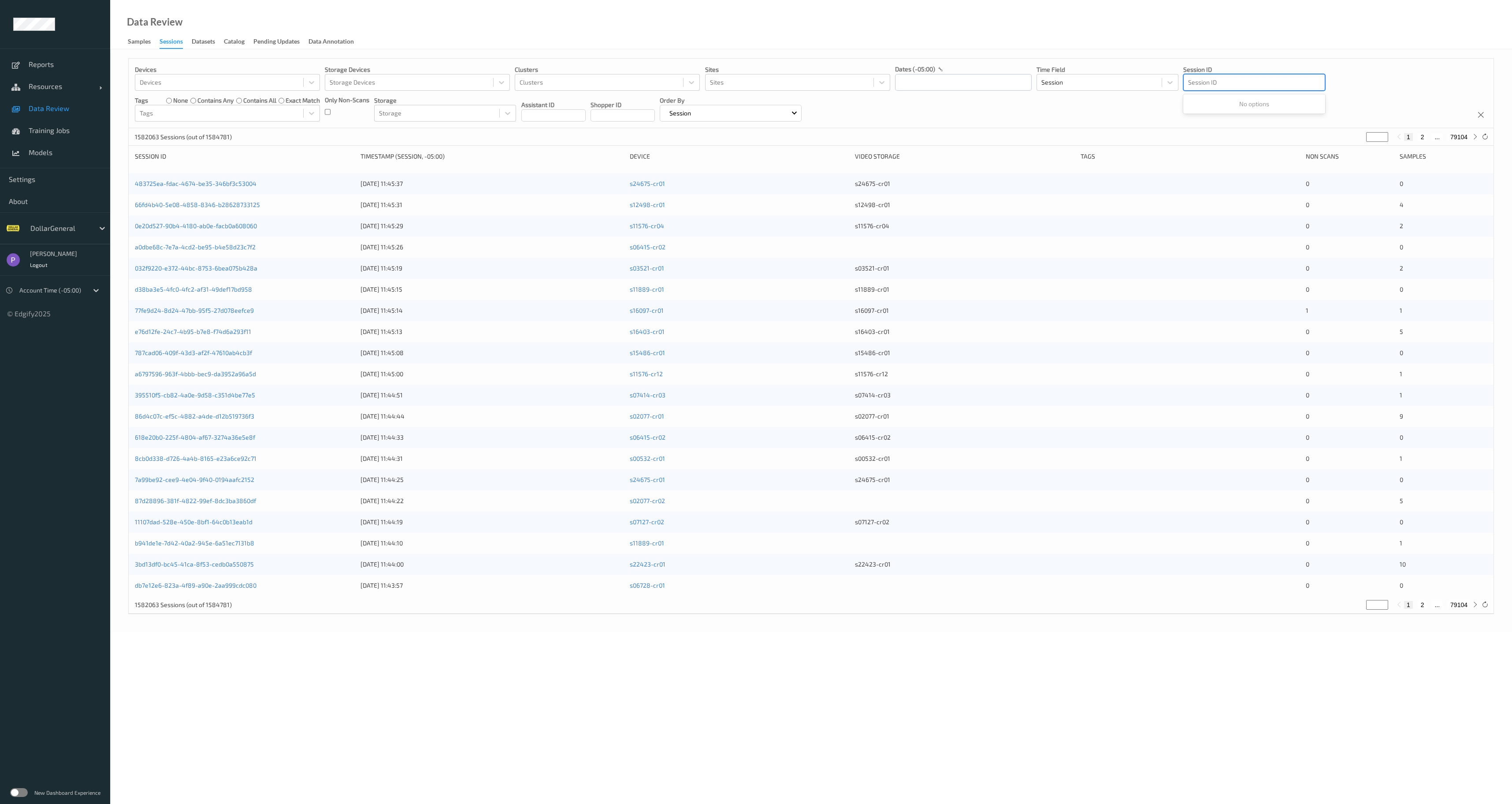
click at [1216, 82] on div at bounding box center [1254, 82] width 132 height 11
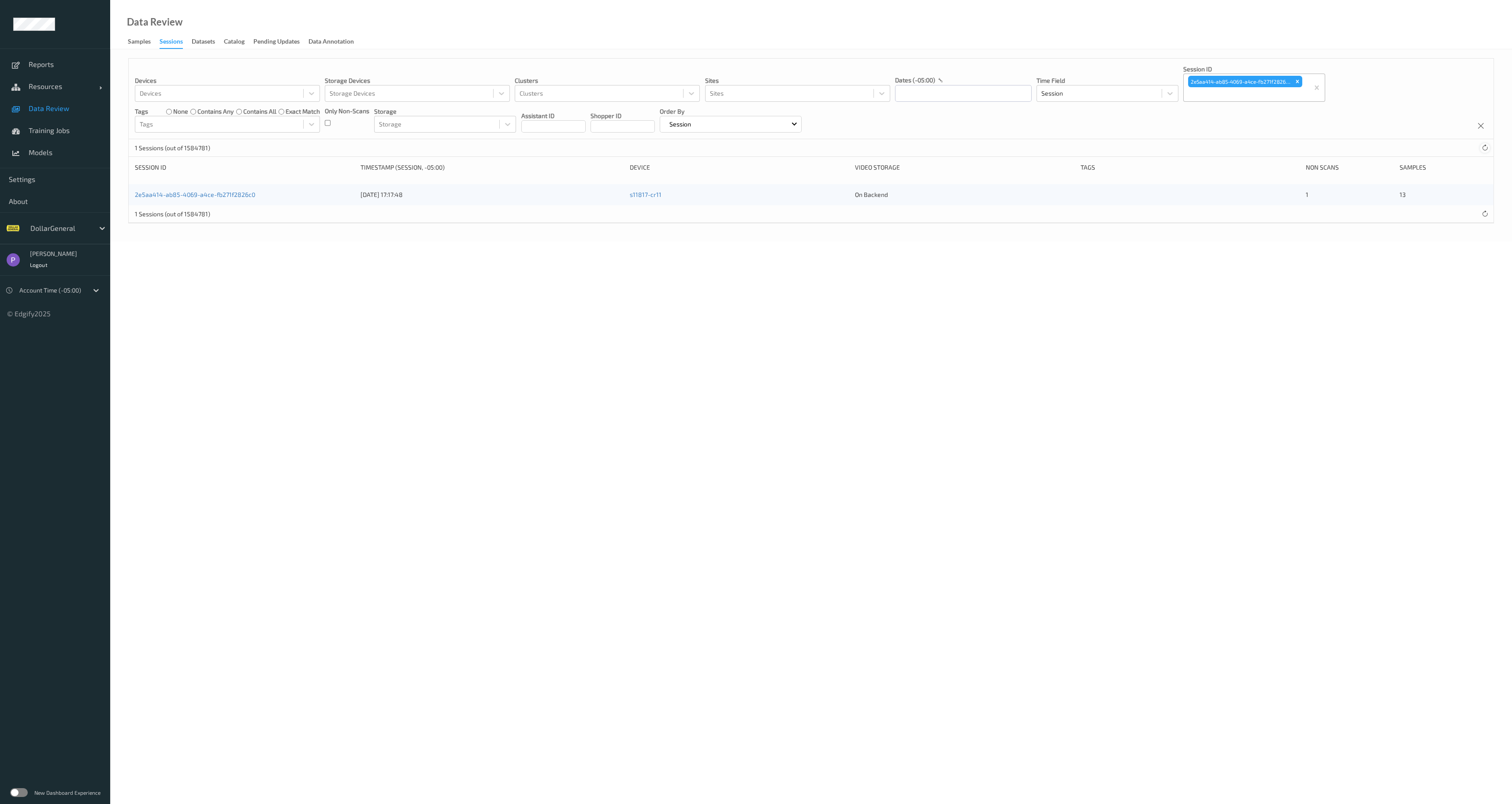
click at [1482, 148] on icon at bounding box center [1484, 147] width 6 height 6
click at [1481, 147] on icon at bounding box center [1484, 147] width 6 height 6
click at [990, 92] on input "text" at bounding box center [963, 93] width 137 height 17
click at [902, 116] on button "button" at bounding box center [903, 119] width 9 height 9
